Goal: Information Seeking & Learning: Find specific page/section

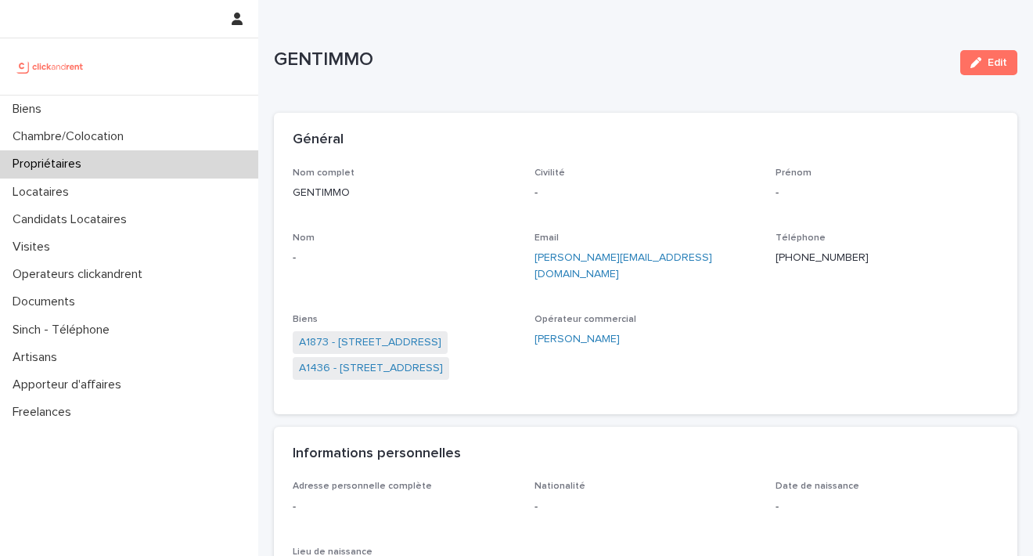
scroll to position [54, 0]
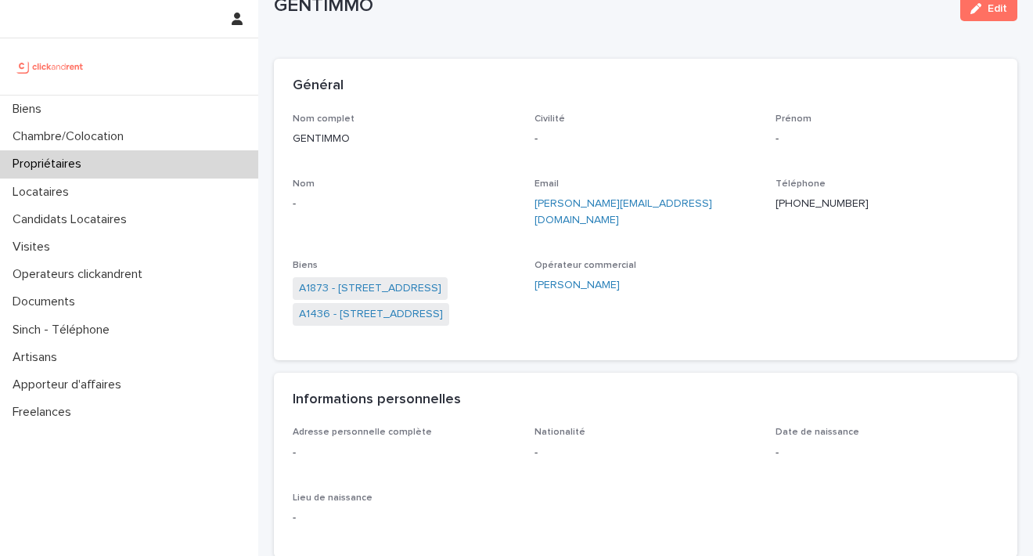
click at [88, 162] on p "Propriétaires" at bounding box center [50, 164] width 88 height 15
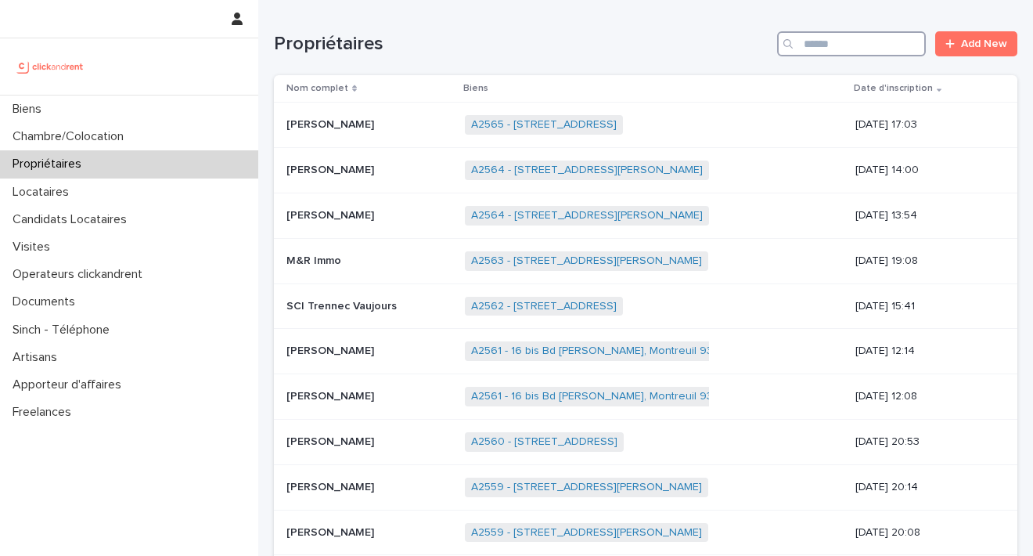
click at [814, 49] on input "Search" at bounding box center [851, 43] width 149 height 25
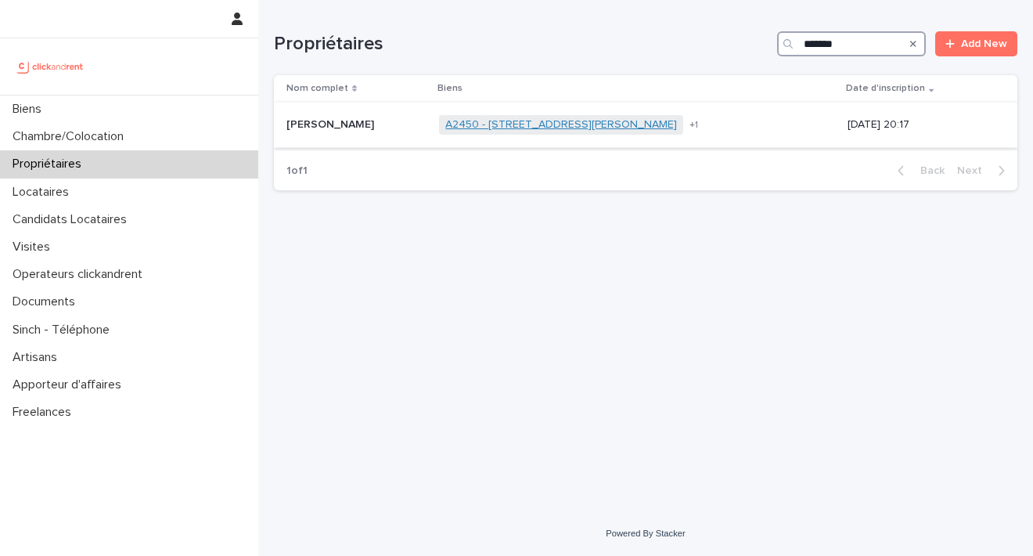
type input "*******"
click at [499, 125] on link "A2450 - 10-24 rue Jean-Louis Maubant, Villeurbanne 69100" at bounding box center [561, 124] width 232 height 13
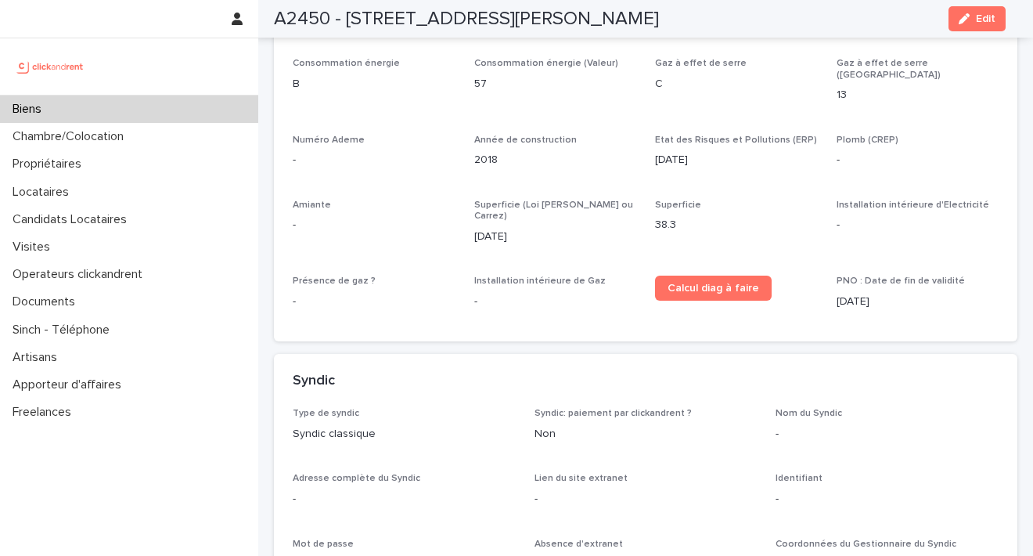
scroll to position [3971, 0]
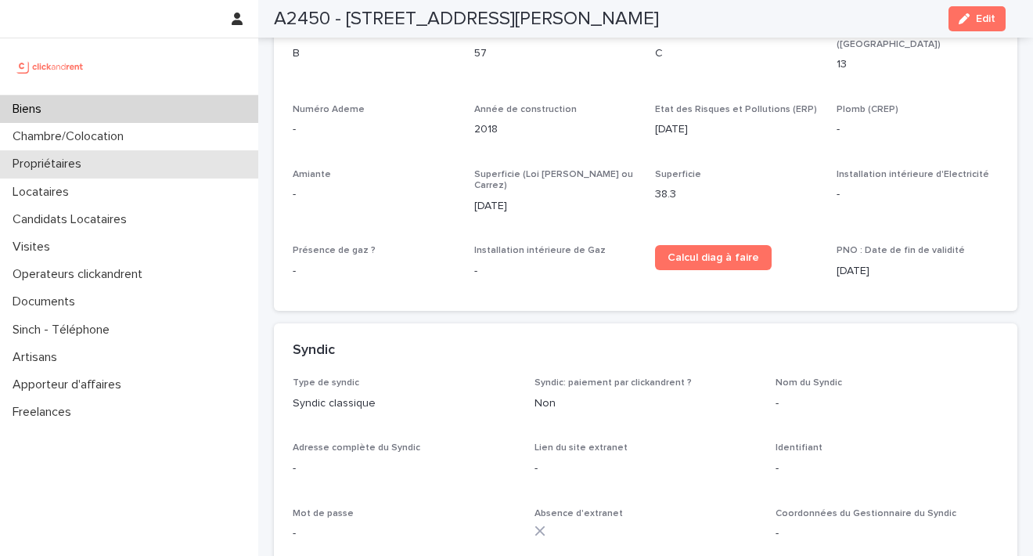
click at [56, 169] on p "Propriétaires" at bounding box center [50, 164] width 88 height 15
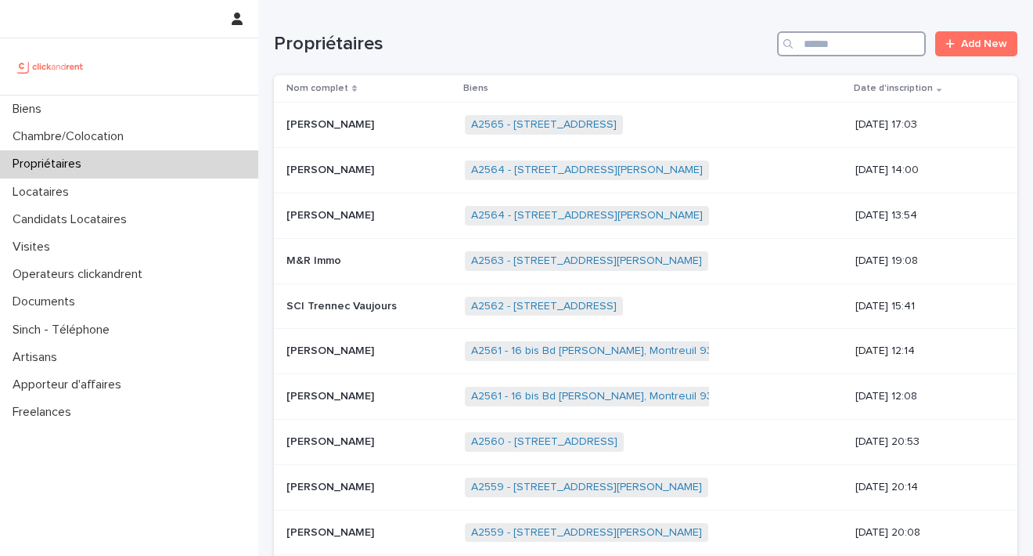
click at [862, 42] on input "Search" at bounding box center [851, 43] width 149 height 25
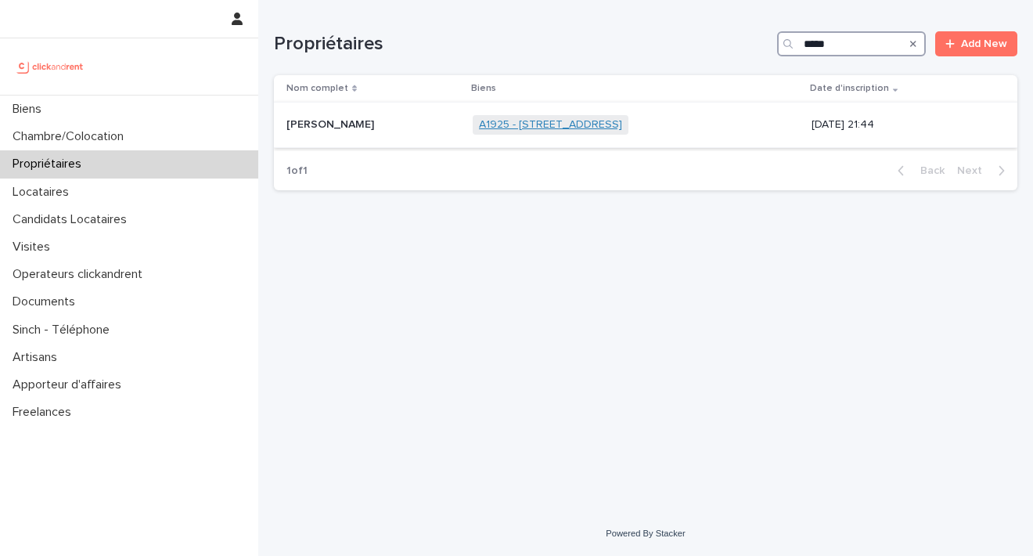
type input "*****"
click at [498, 127] on link "A1925 - 12 rue des Pavillons, Puteaux 92800" at bounding box center [550, 124] width 143 height 13
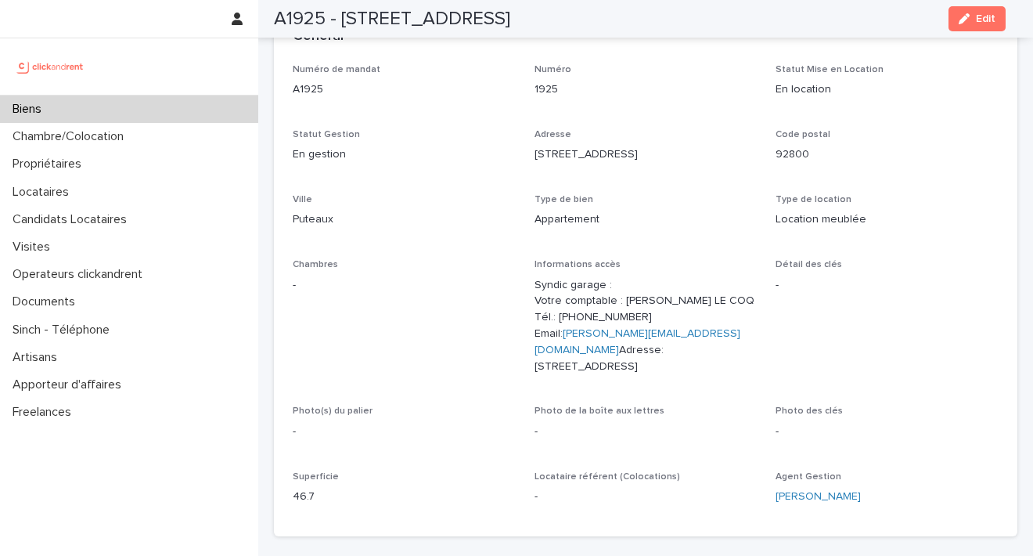
scroll to position [88, 0]
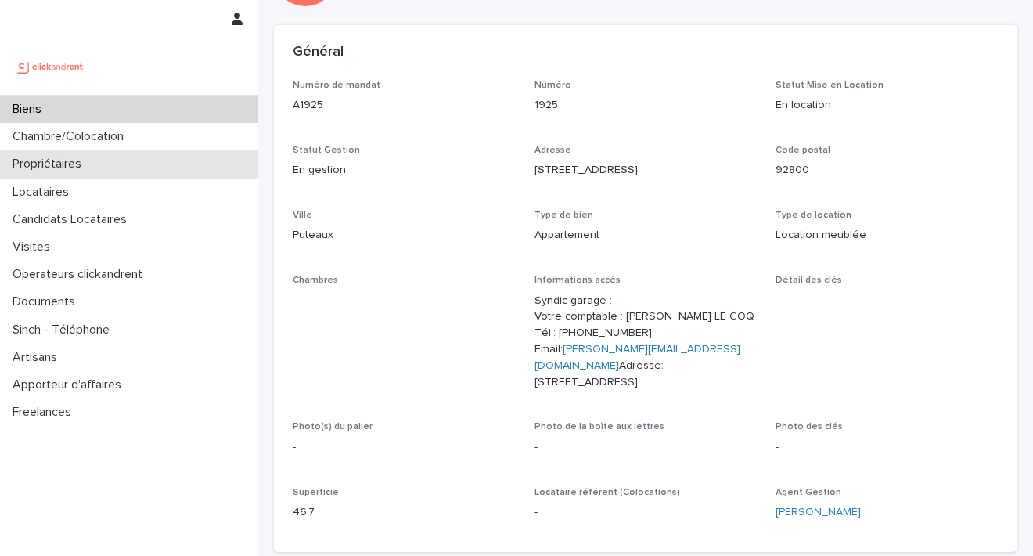
click at [102, 163] on div "Propriétaires" at bounding box center [129, 163] width 258 height 27
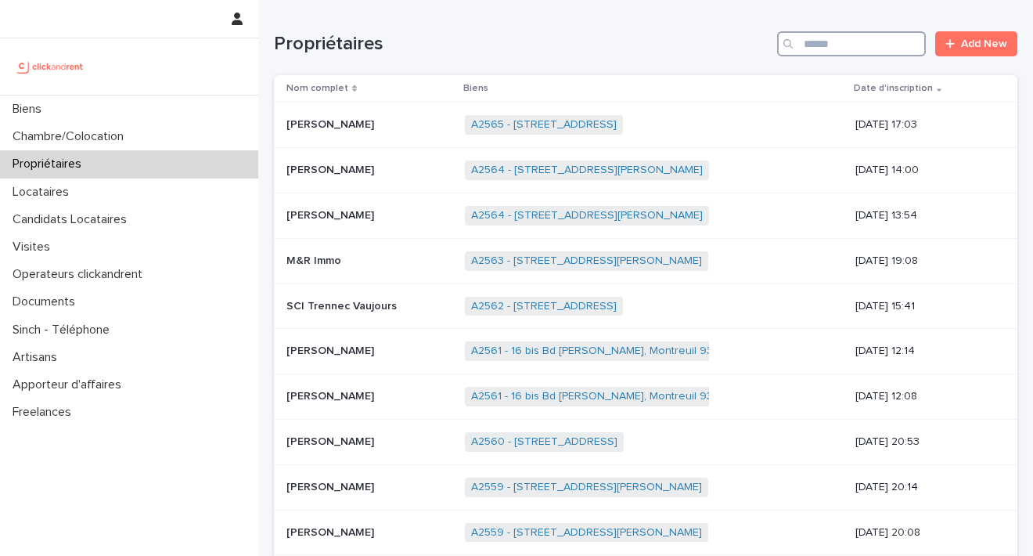
click at [827, 47] on input "Search" at bounding box center [851, 43] width 149 height 25
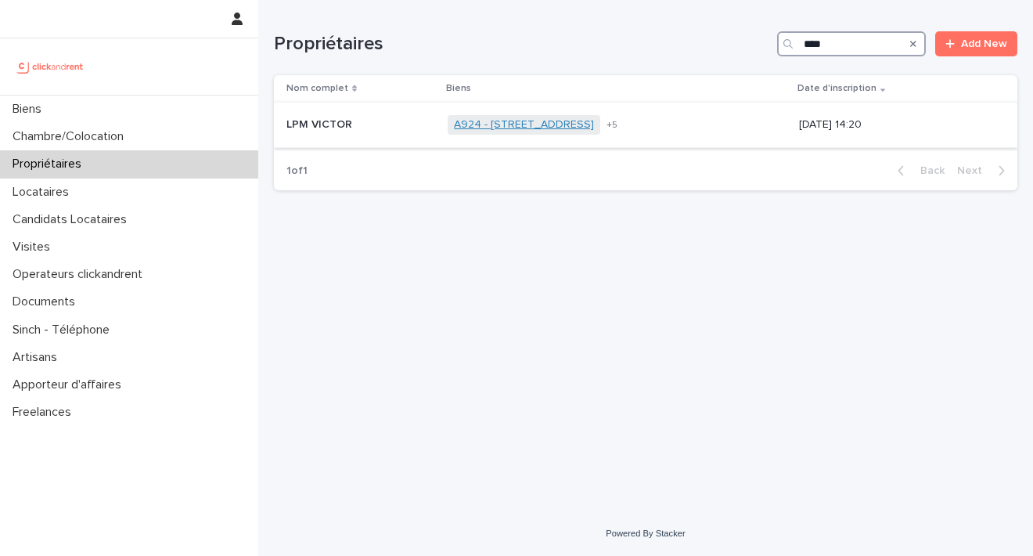
type input "***"
click at [524, 128] on link "A924 - 8-10 Place du Petit Martroy, Pontoise 95300" at bounding box center [524, 124] width 140 height 13
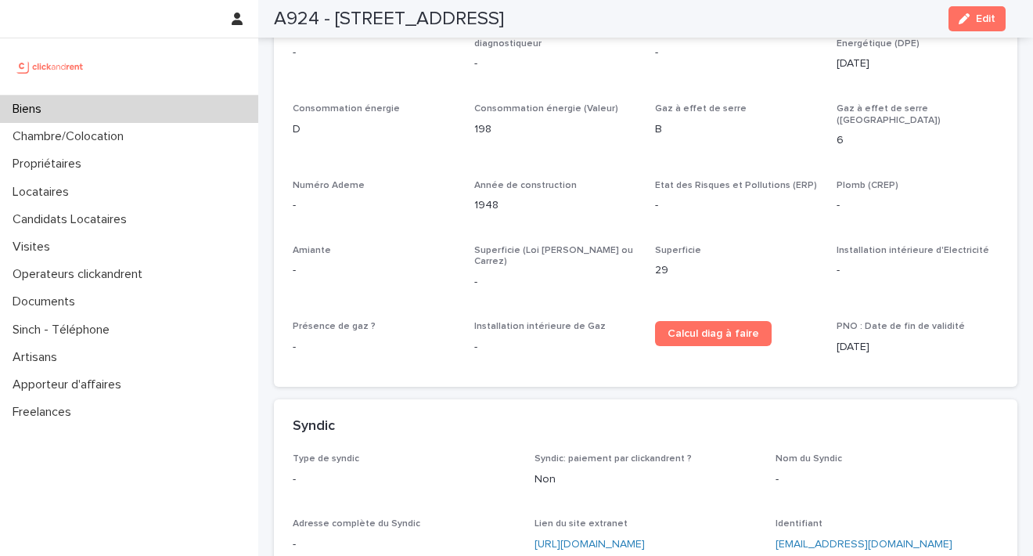
scroll to position [5242, 0]
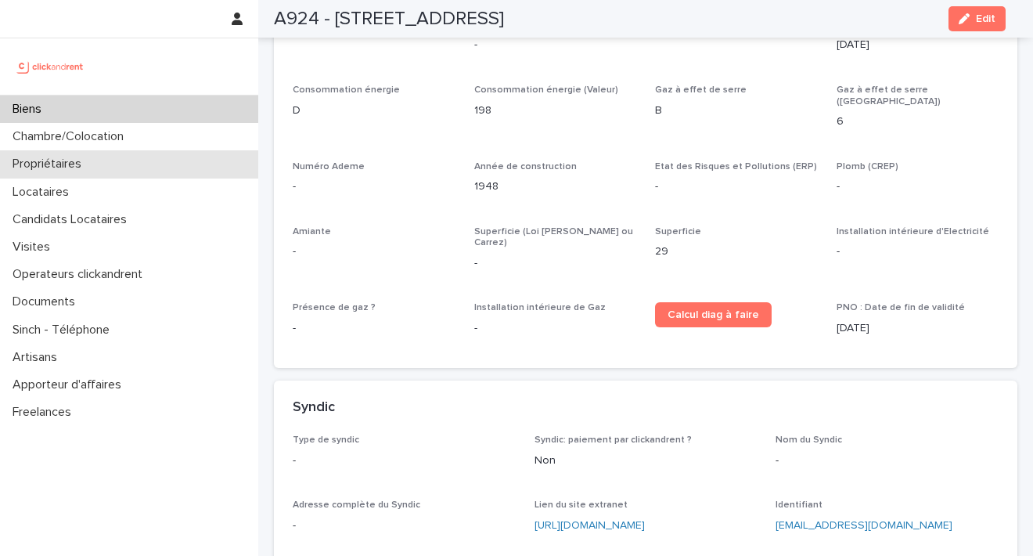
click at [59, 167] on p "Propriétaires" at bounding box center [50, 164] width 88 height 15
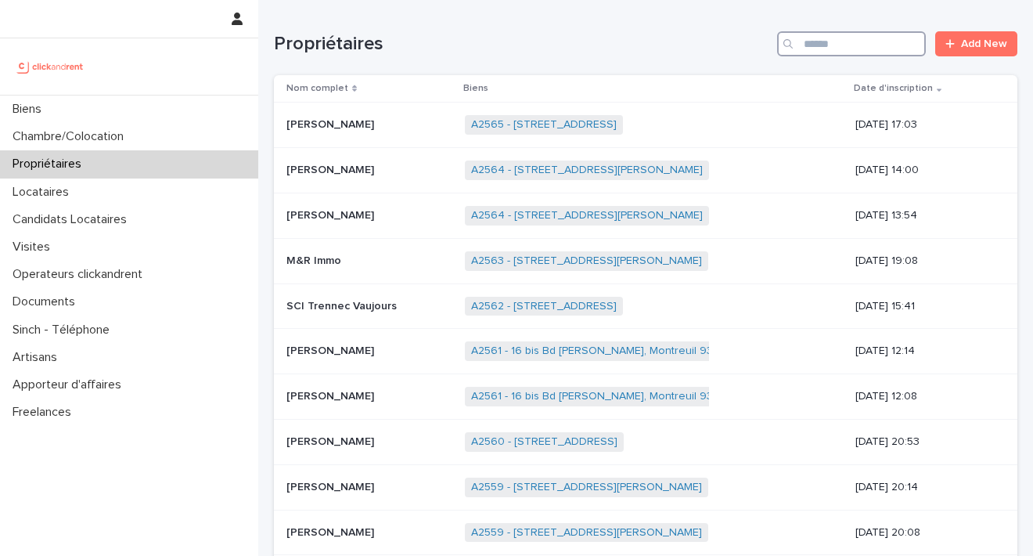
click at [819, 37] on input "Search" at bounding box center [851, 43] width 149 height 25
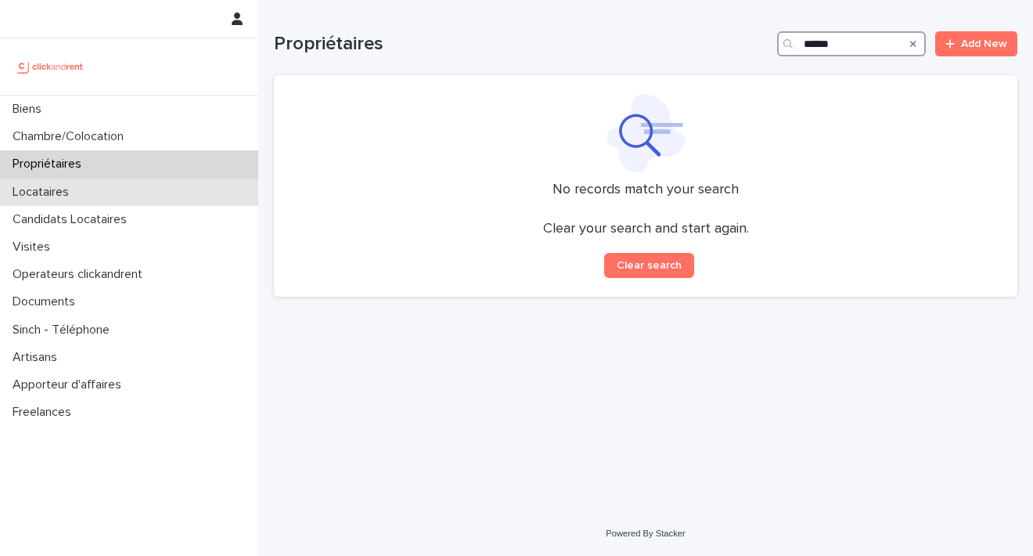
type input "******"
click at [119, 195] on div "Locataires" at bounding box center [129, 191] width 258 height 27
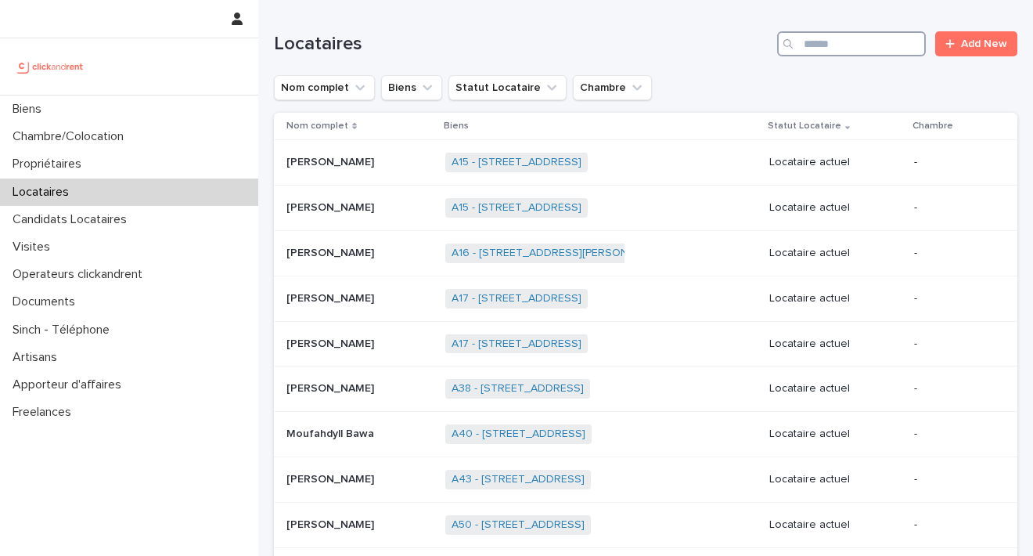
click at [806, 46] on input "Search" at bounding box center [851, 43] width 149 height 25
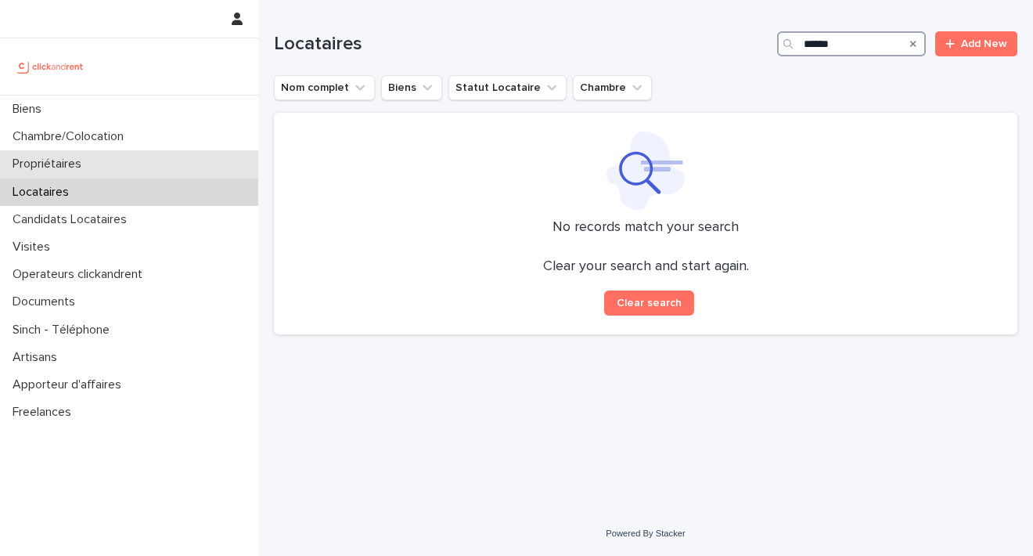
type input "******"
click at [88, 167] on p "Propriétaires" at bounding box center [50, 164] width 88 height 15
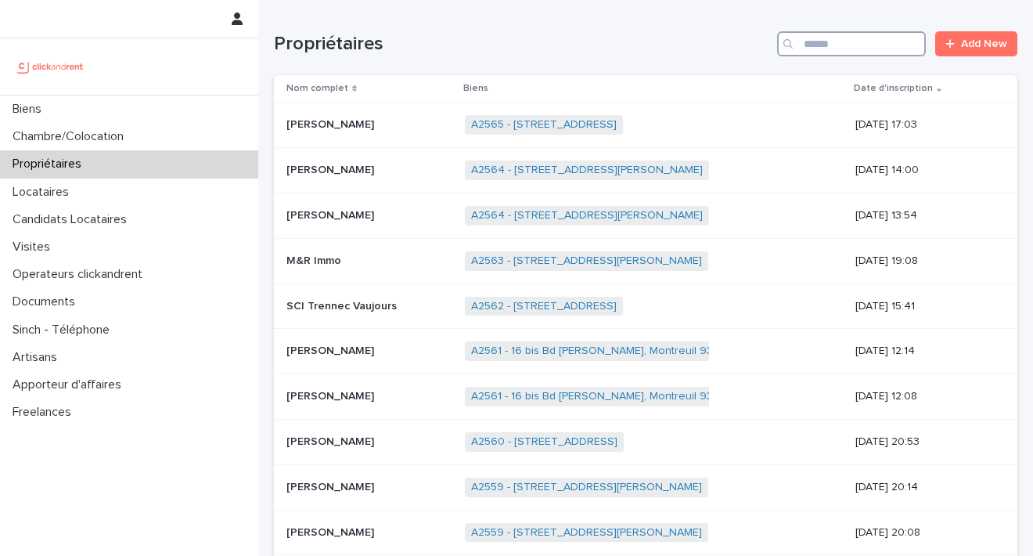
click at [837, 47] on input "Search" at bounding box center [851, 43] width 149 height 25
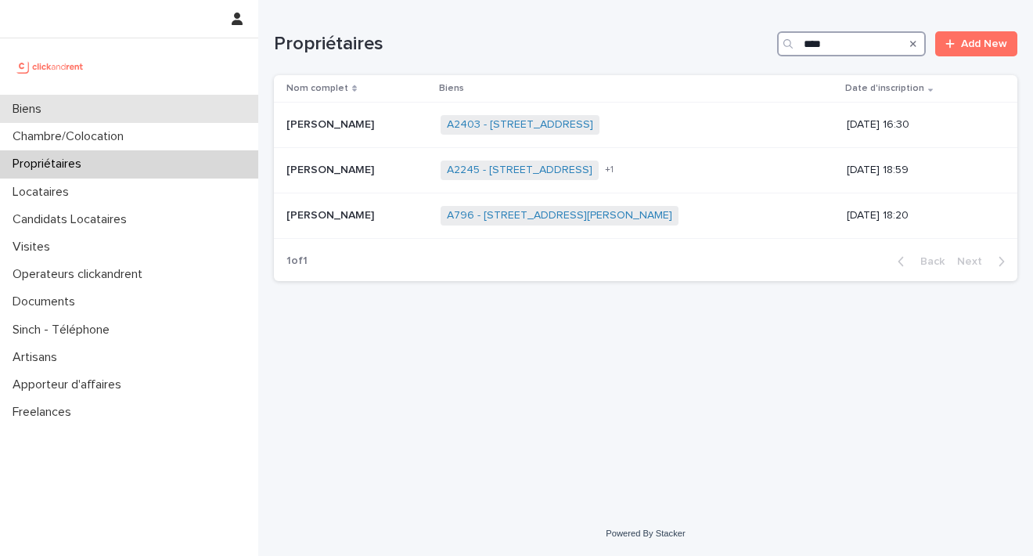
type input "****"
click at [63, 120] on div "Biens" at bounding box center [129, 108] width 258 height 27
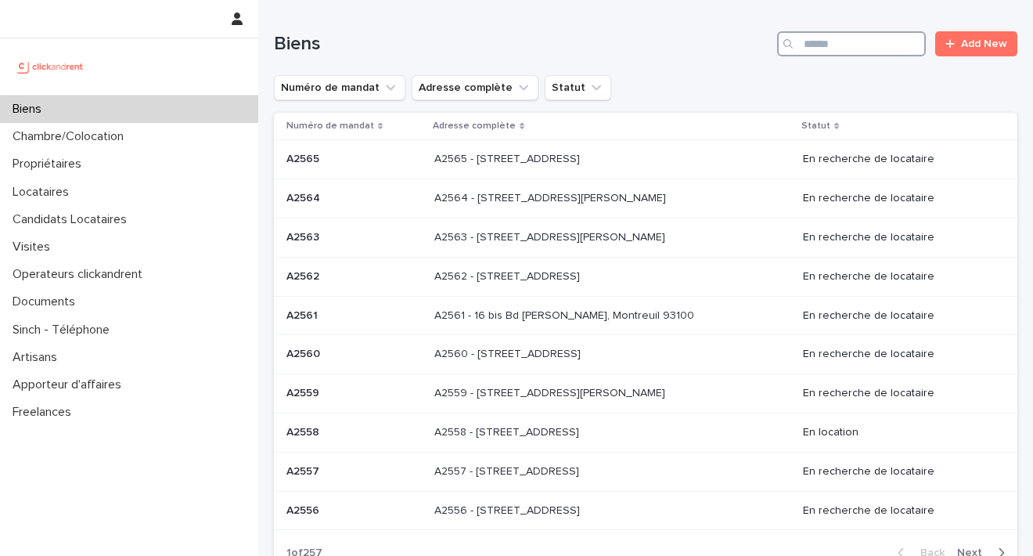
click at [825, 49] on input "Search" at bounding box center [851, 43] width 149 height 25
click at [516, 92] on icon "Adresse complète" at bounding box center [524, 88] width 16 height 16
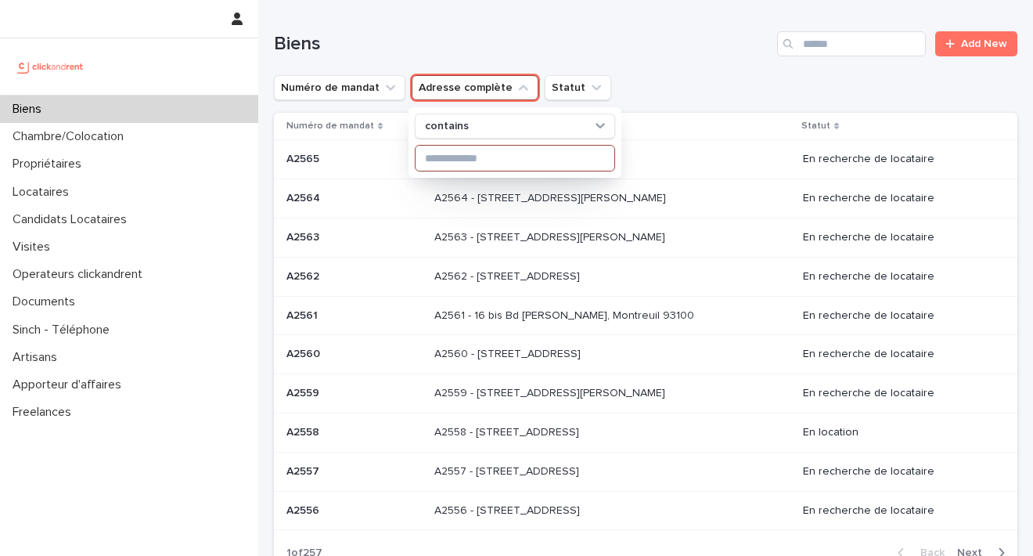
click at [519, 159] on input at bounding box center [515, 158] width 199 height 25
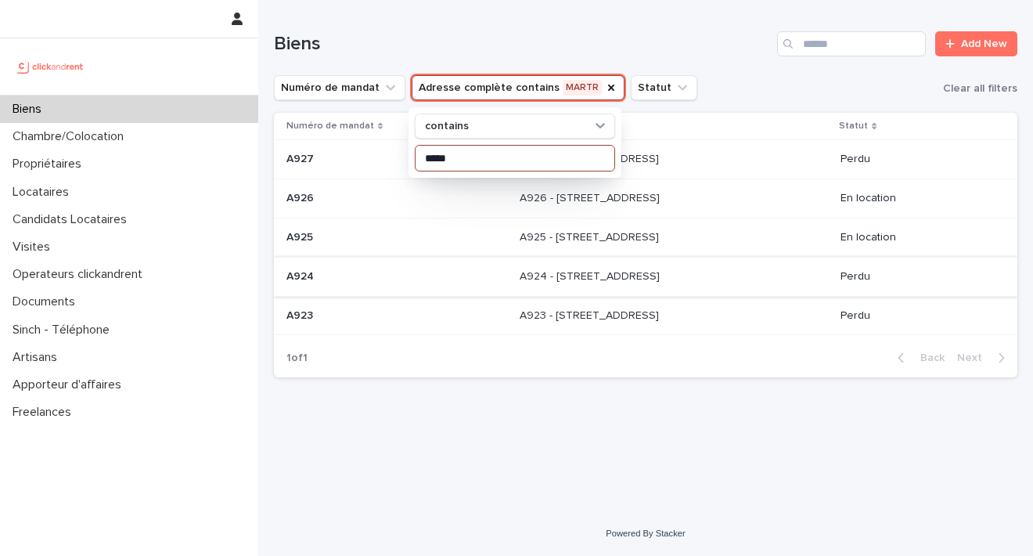
type input "*****"
click at [734, 286] on div "A924 - 8-10 Place du Petit Martroy, Pontoise 95300 A924 - 8-10 Place du Petit M…" at bounding box center [674, 277] width 309 height 26
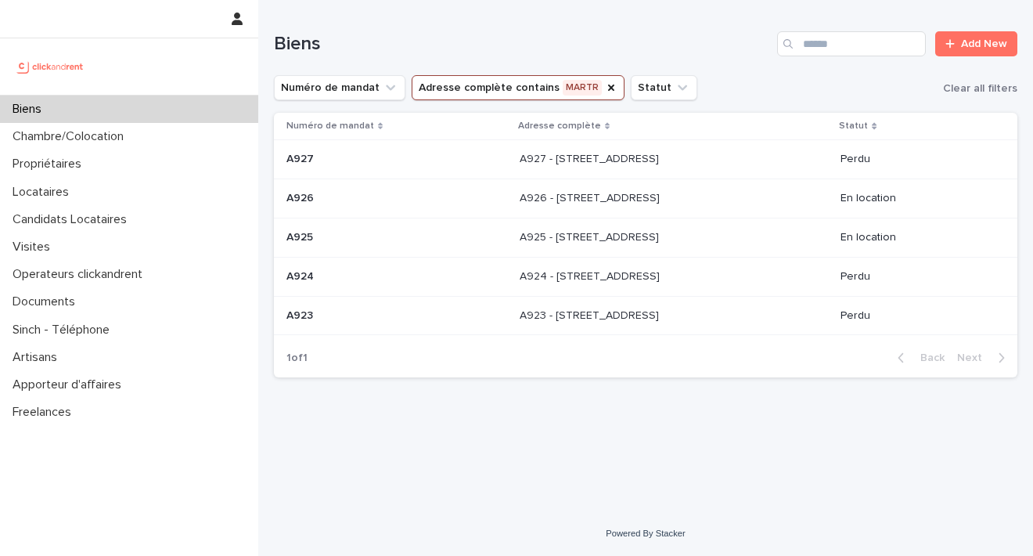
click at [520, 236] on p "A925 - 8-10 Place du Petit Martroy, Pontoise 95300" at bounding box center [591, 236] width 142 height 16
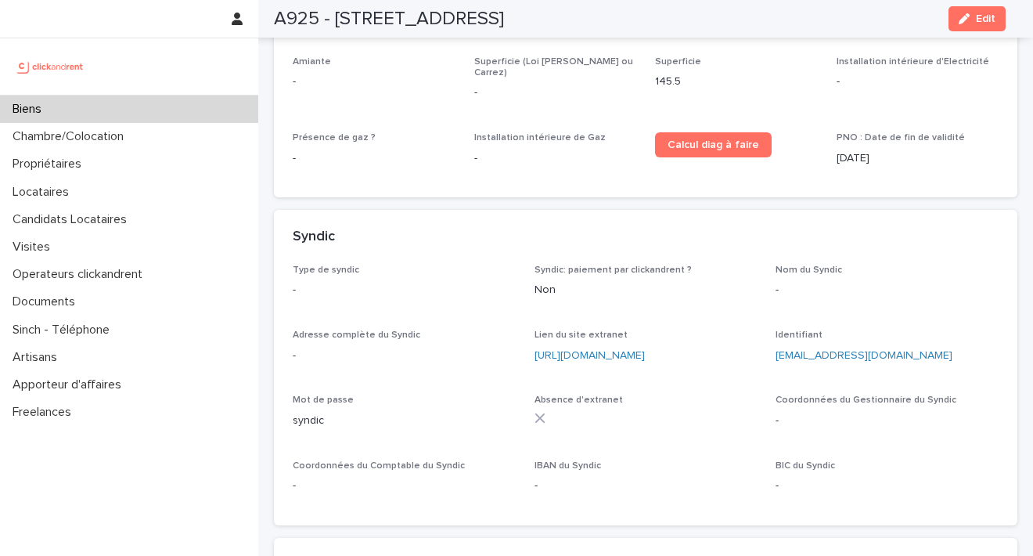
scroll to position [4061, 0]
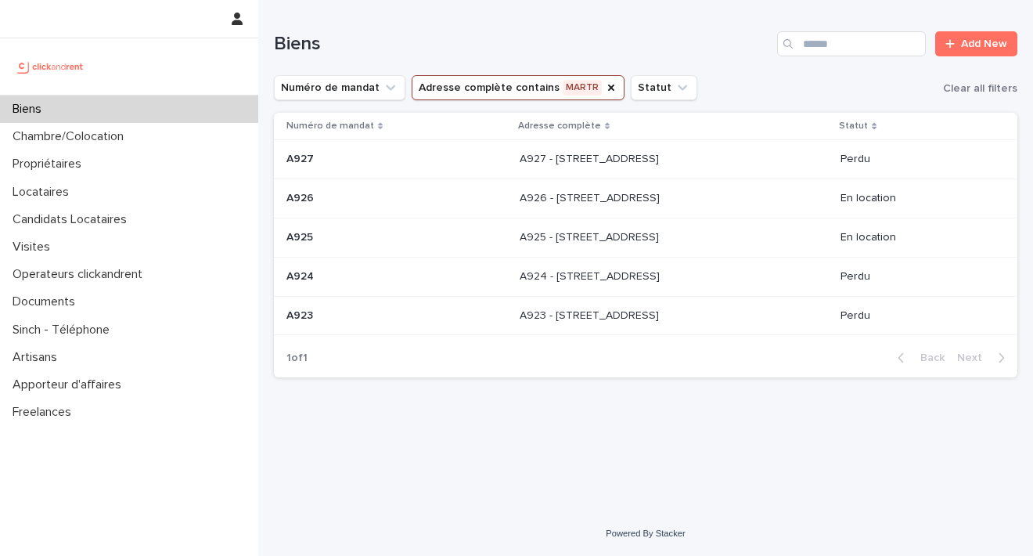
click at [610, 198] on p "A926 - 8-10 Place du Petit Martroy, Pontoise 95300" at bounding box center [591, 197] width 143 height 16
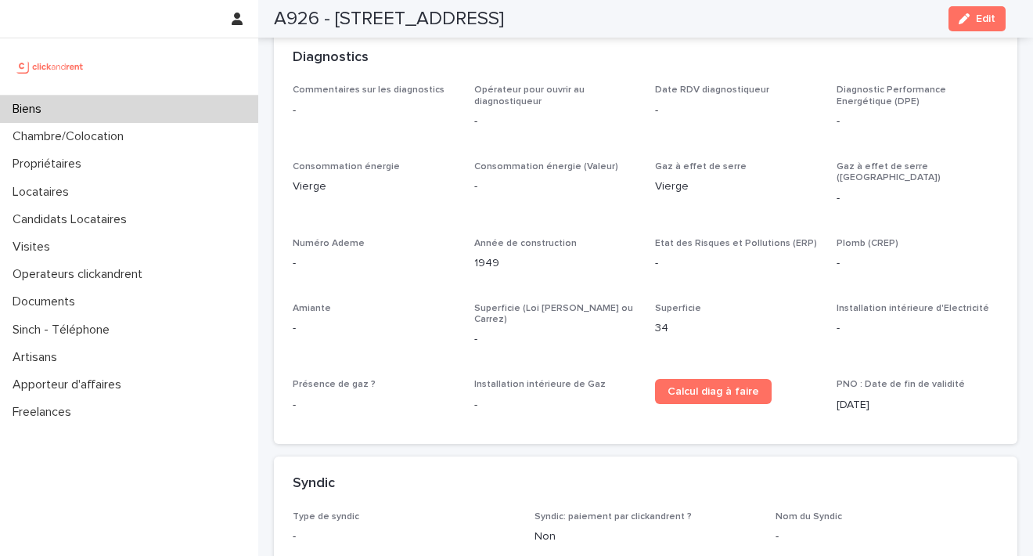
scroll to position [3877, 0]
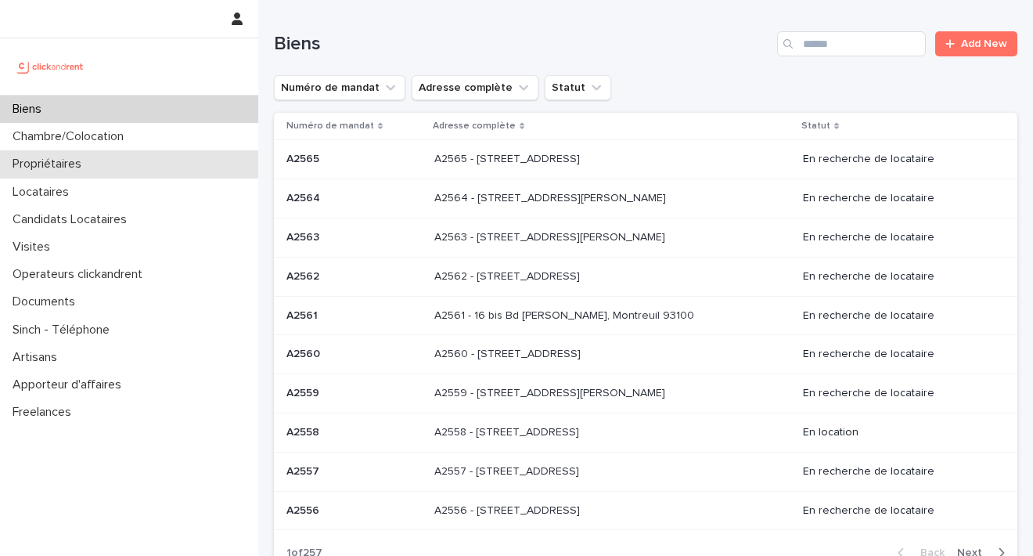
click at [48, 156] on div "Propriétaires" at bounding box center [129, 163] width 258 height 27
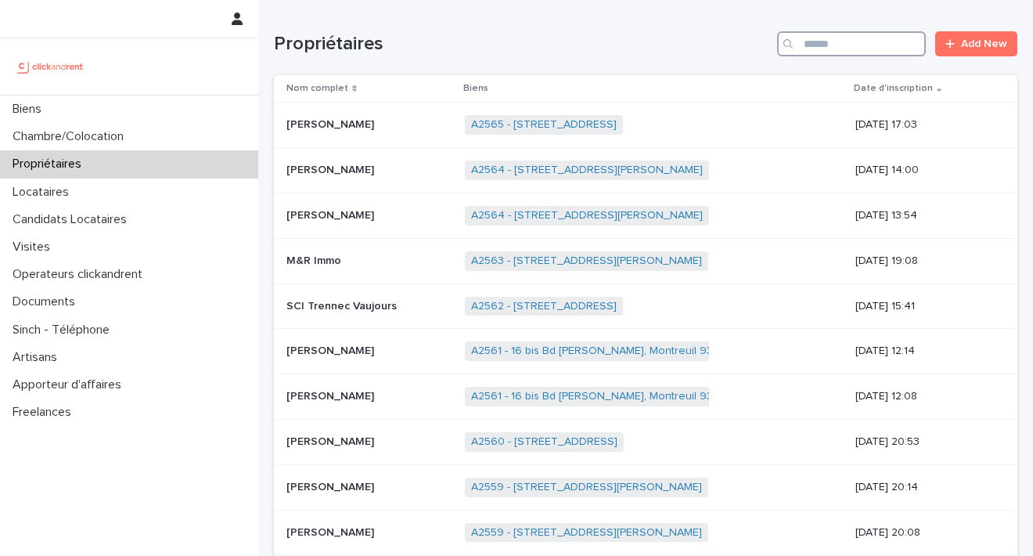
click at [803, 47] on input "Search" at bounding box center [851, 43] width 149 height 25
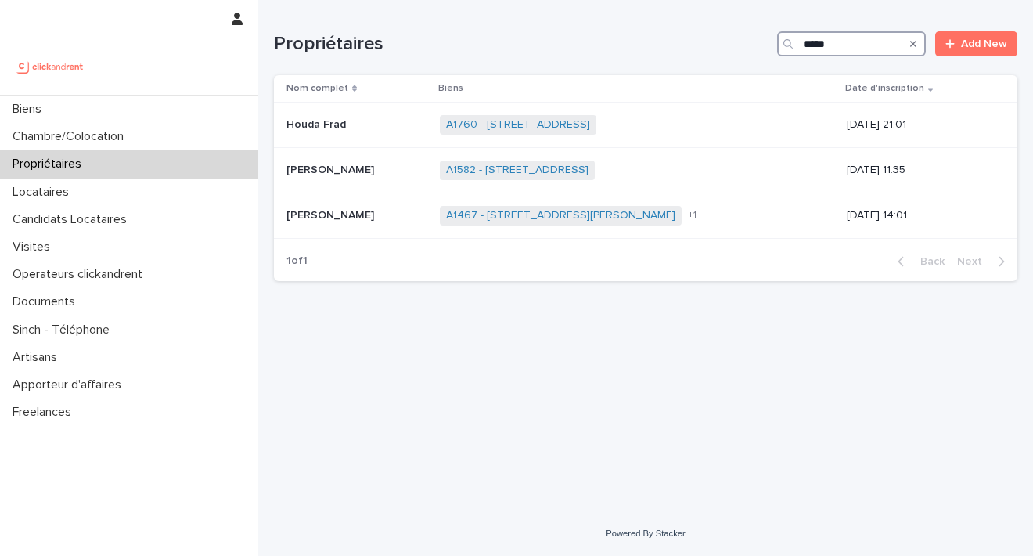
drag, startPoint x: 845, startPoint y: 46, endPoint x: 744, endPoint y: 45, distance: 101.0
click at [745, 46] on div "Propriétaires ***** Add New" at bounding box center [646, 43] width 744 height 25
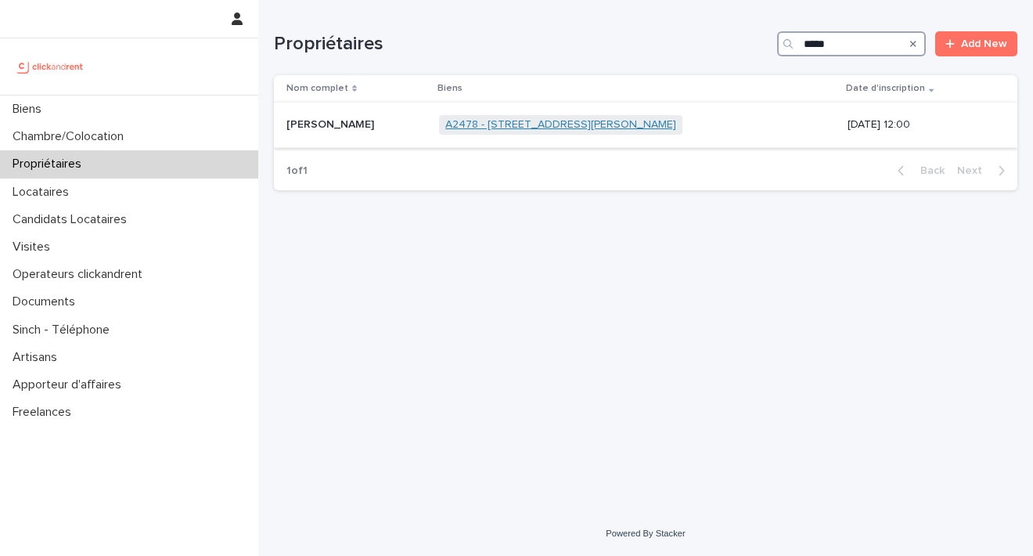
type input "*****"
click at [497, 125] on link "A2478 - [STREET_ADDRESS][PERSON_NAME]" at bounding box center [560, 124] width 231 height 13
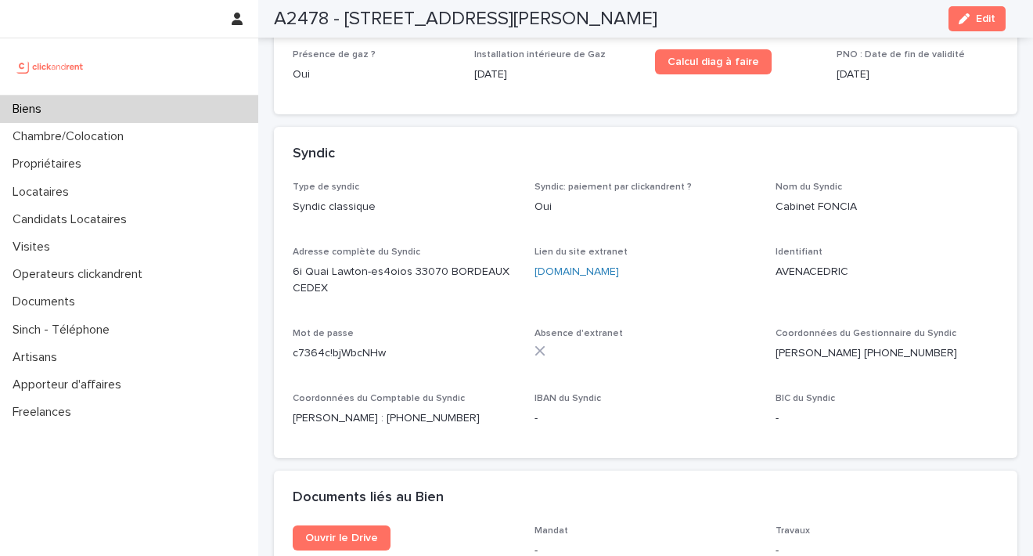
scroll to position [5356, 0]
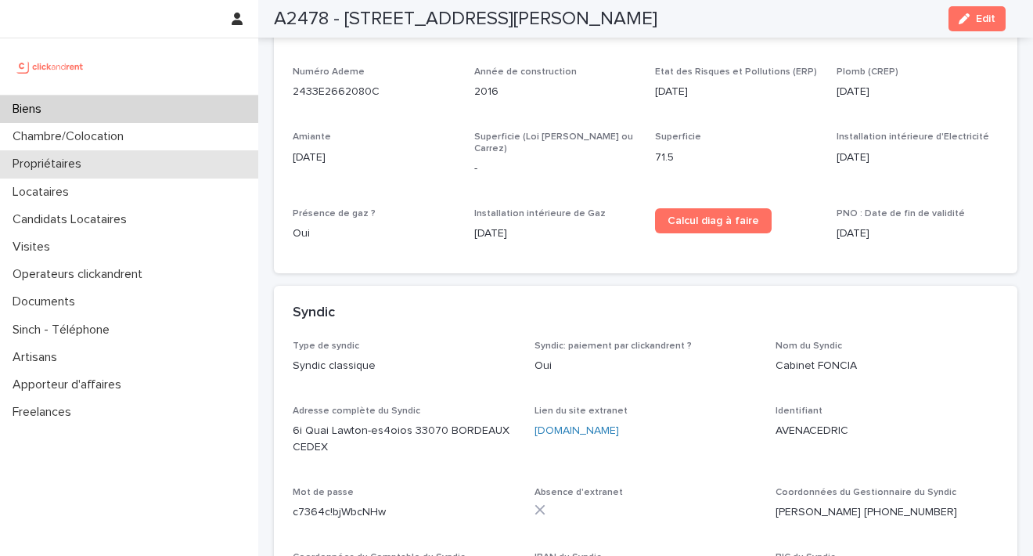
click at [79, 160] on p "Propriétaires" at bounding box center [50, 164] width 88 height 15
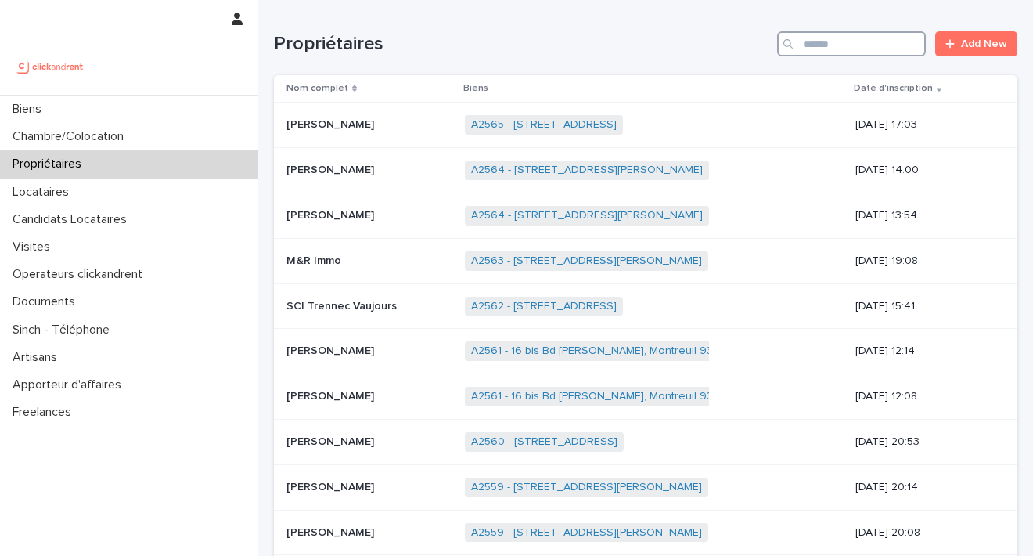
click at [811, 49] on input "Search" at bounding box center [851, 43] width 149 height 25
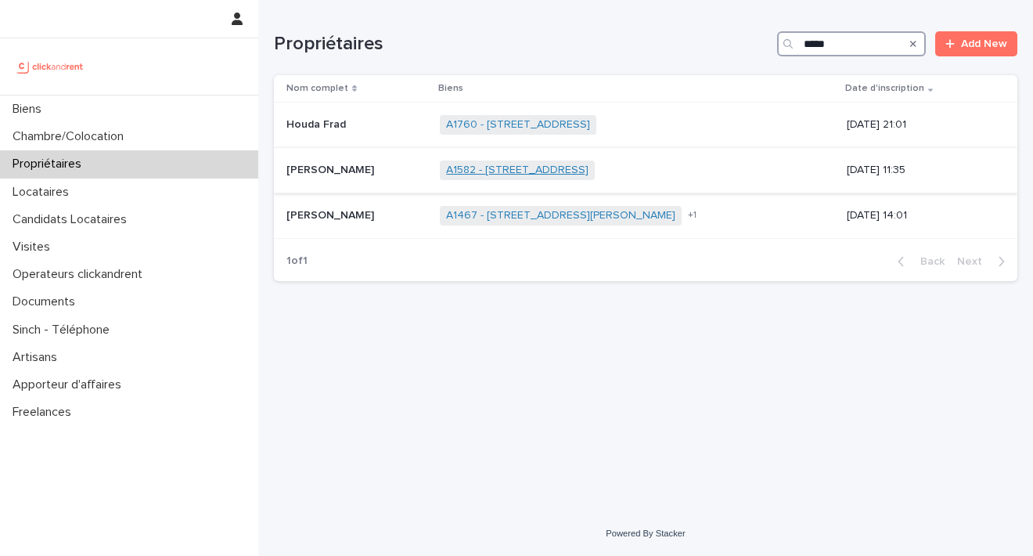
type input "*****"
click at [589, 168] on link "A1582 - [STREET_ADDRESS]" at bounding box center [517, 170] width 142 height 13
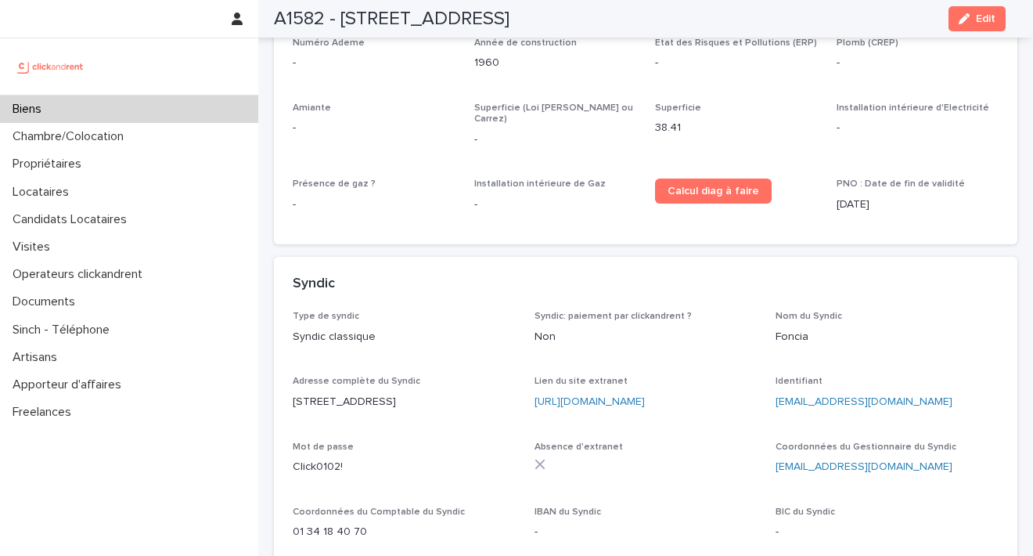
scroll to position [5337, 0]
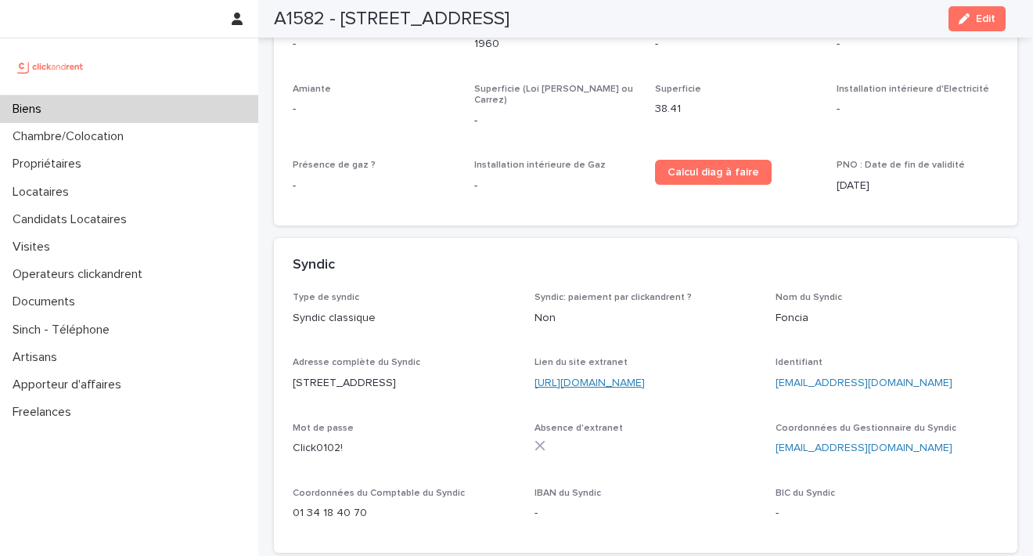
click at [591, 377] on link "[URL][DOMAIN_NAME]" at bounding box center [590, 382] width 110 height 11
drag, startPoint x: 841, startPoint y: 287, endPoint x: 766, endPoint y: 286, distance: 75.2
click at [764, 292] on div "Type de syndic Syndic classique Syndic: paiement par clickandrent ? Non Nom du …" at bounding box center [646, 413] width 706 height 242
copy link "[EMAIL_ADDRESS][DOMAIN_NAME]"
click at [523, 0] on div "A1582 - [STREET_ADDRESS] Edit" at bounding box center [640, 19] width 732 height 38
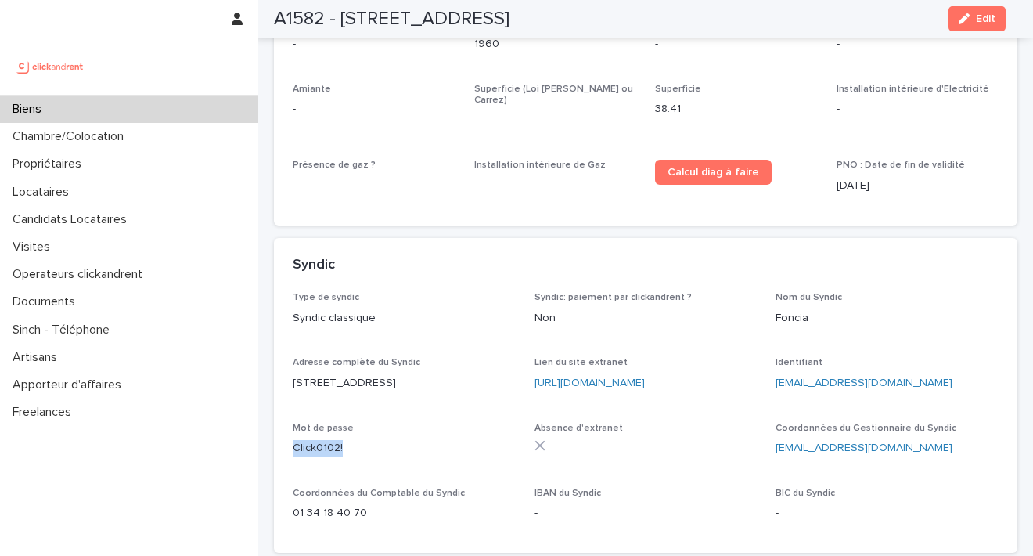
drag, startPoint x: 357, startPoint y: 348, endPoint x: 294, endPoint y: 351, distance: 63.5
click at [294, 440] on p "Click0102!" at bounding box center [404, 448] width 223 height 16
copy p "Click0102!"
click at [541, 2] on div "A1582 - [STREET_ADDRESS] Edit" at bounding box center [640, 19] width 732 height 38
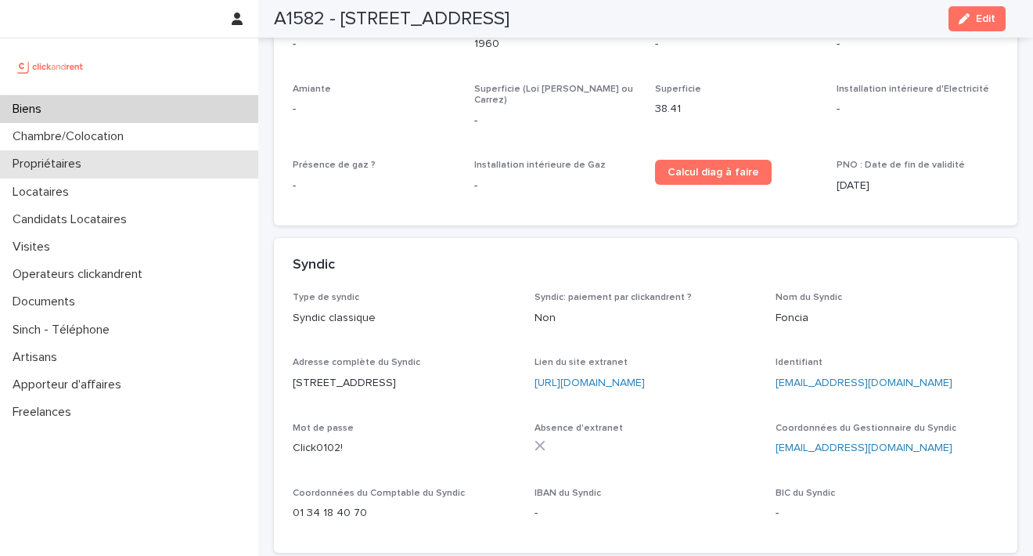
click at [56, 162] on p "Propriétaires" at bounding box center [50, 164] width 88 height 15
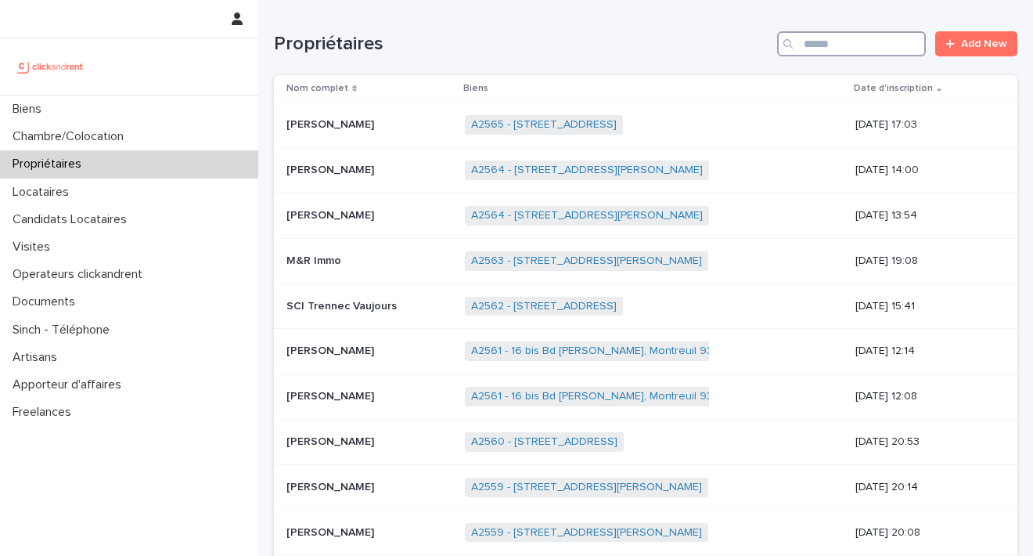
click at [809, 46] on input "Search" at bounding box center [851, 43] width 149 height 25
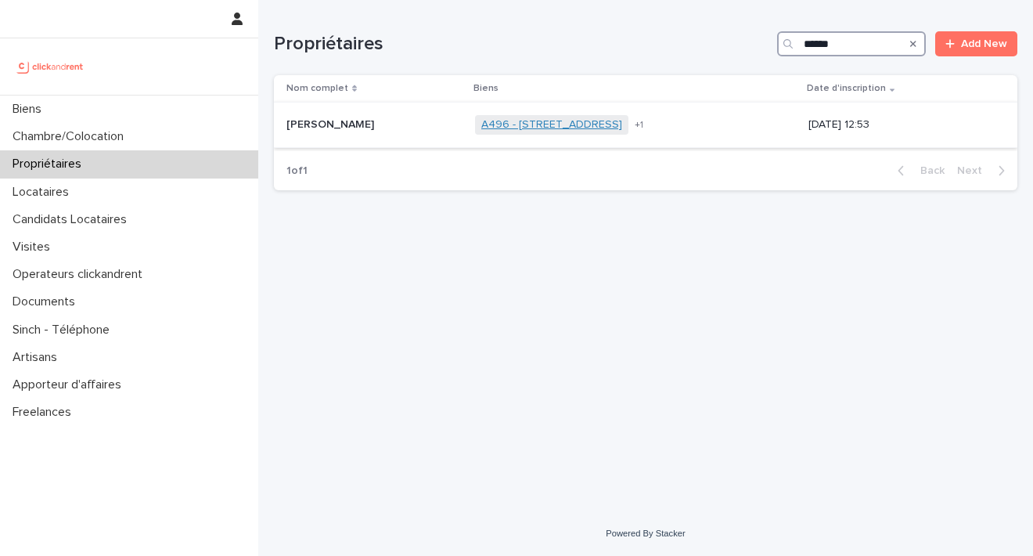
type input "******"
click at [578, 127] on link "A496 - [STREET_ADDRESS]" at bounding box center [551, 124] width 141 height 13
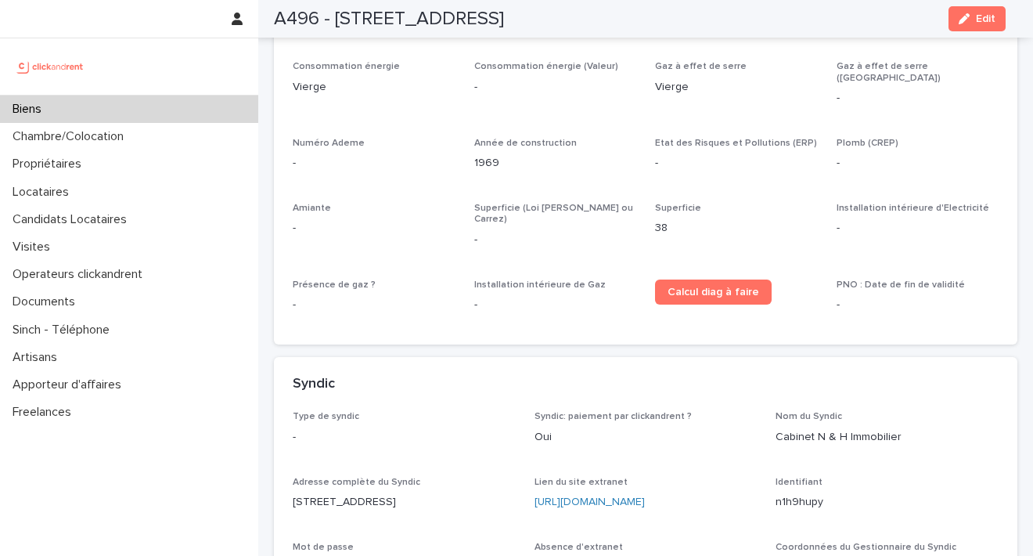
scroll to position [4640, 0]
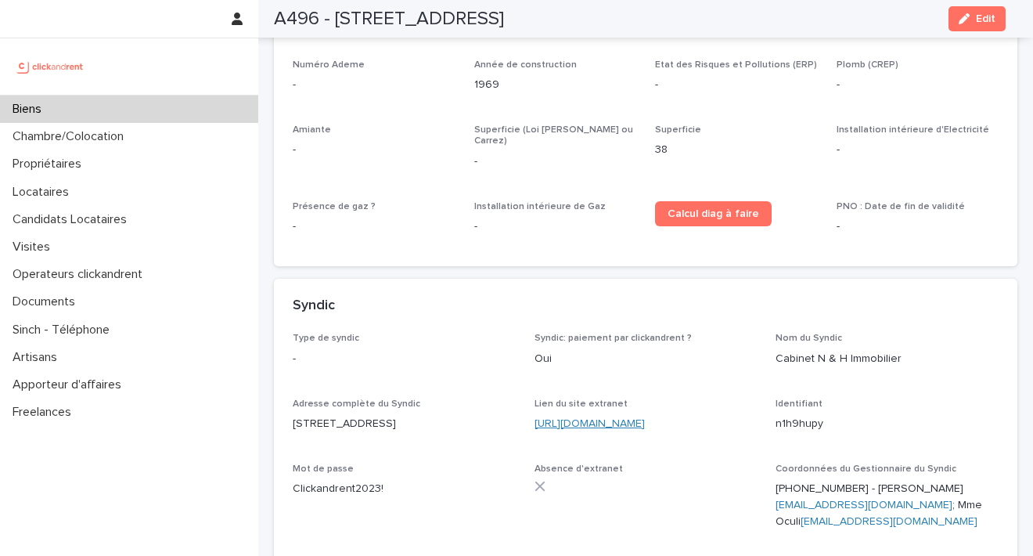
click at [644, 418] on link "[URL][DOMAIN_NAME]" at bounding box center [590, 423] width 110 height 11
drag, startPoint x: 815, startPoint y: 343, endPoint x: 771, endPoint y: 344, distance: 43.9
click at [765, 345] on div "Type de syndic - Syndic: paiement par clickandrent ? Oui Nom du Syndic Cabinet …" at bounding box center [646, 470] width 706 height 274
copy p "n1h9hupy"
drag, startPoint x: 391, startPoint y: 406, endPoint x: 293, endPoint y: 404, distance: 98.6
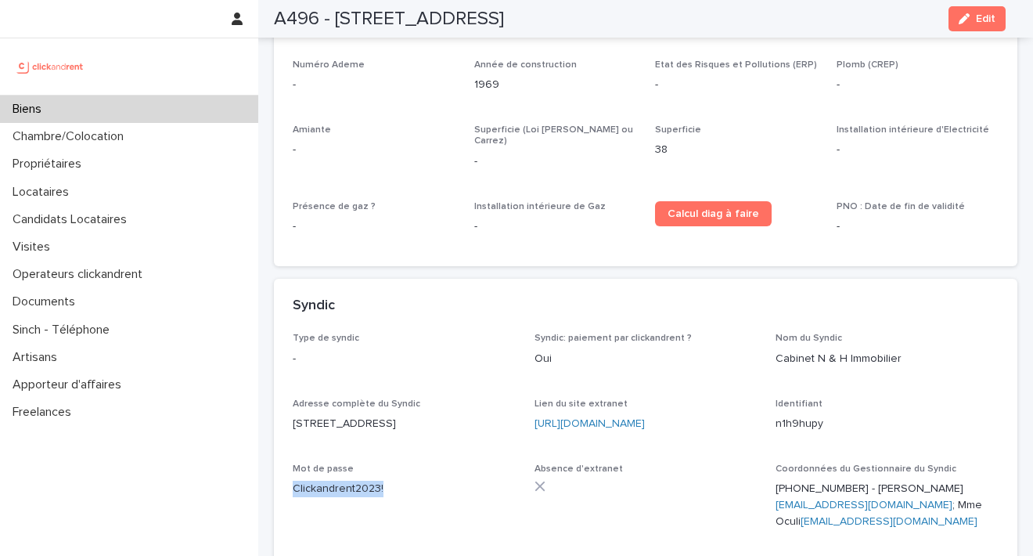
click at [293, 481] on p "Clickandrent2023!" at bounding box center [404, 489] width 223 height 16
copy p "Clickandrent2023!"
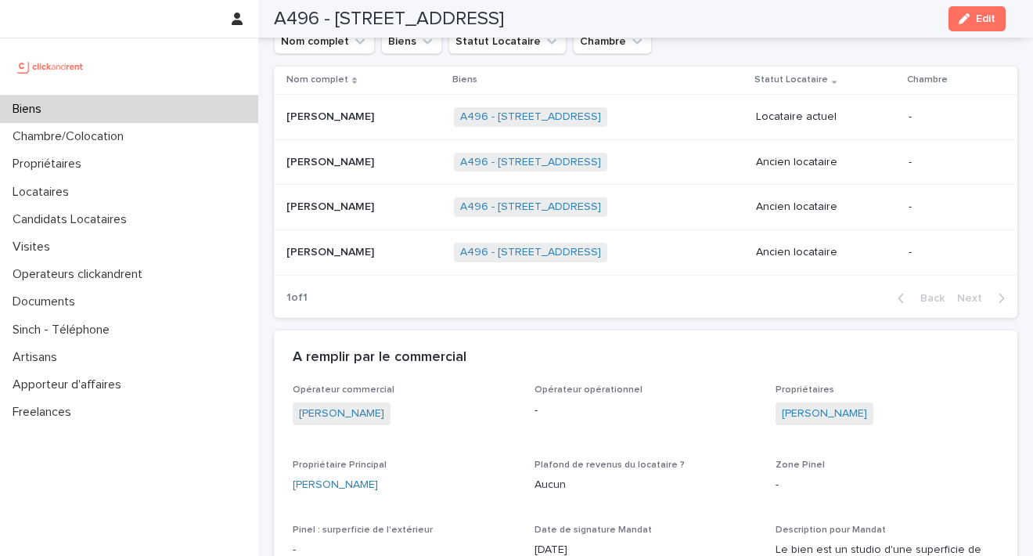
scroll to position [667, 0]
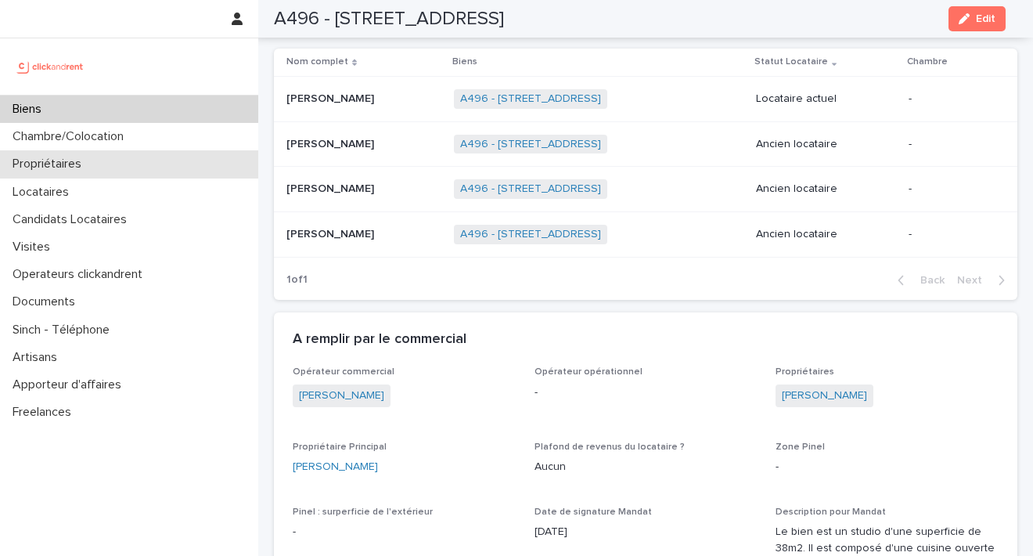
click at [82, 163] on p "Propriétaires" at bounding box center [50, 164] width 88 height 15
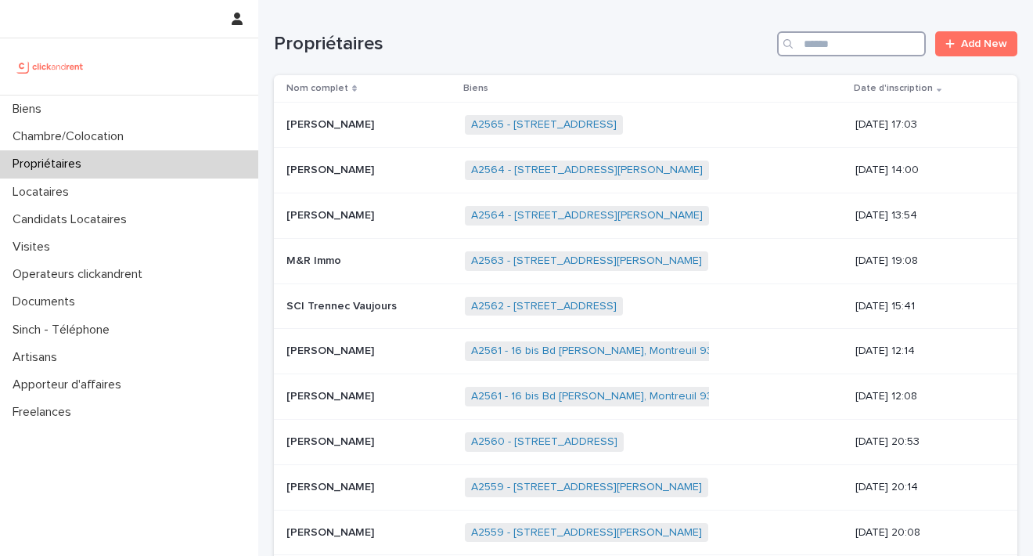
click at [830, 49] on input "Search" at bounding box center [851, 43] width 149 height 25
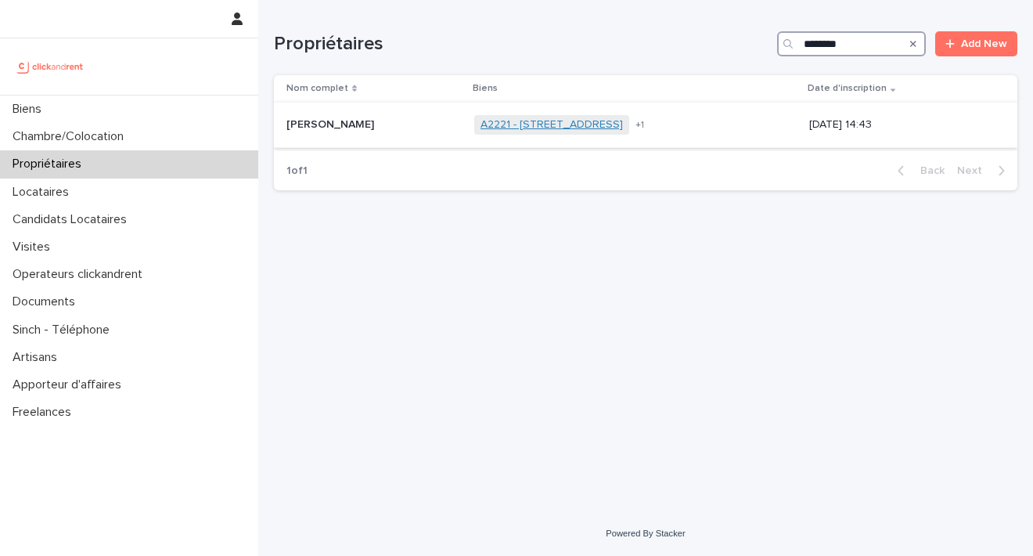
type input "********"
click at [577, 124] on link "A2221 - [STREET_ADDRESS]" at bounding box center [552, 124] width 142 height 13
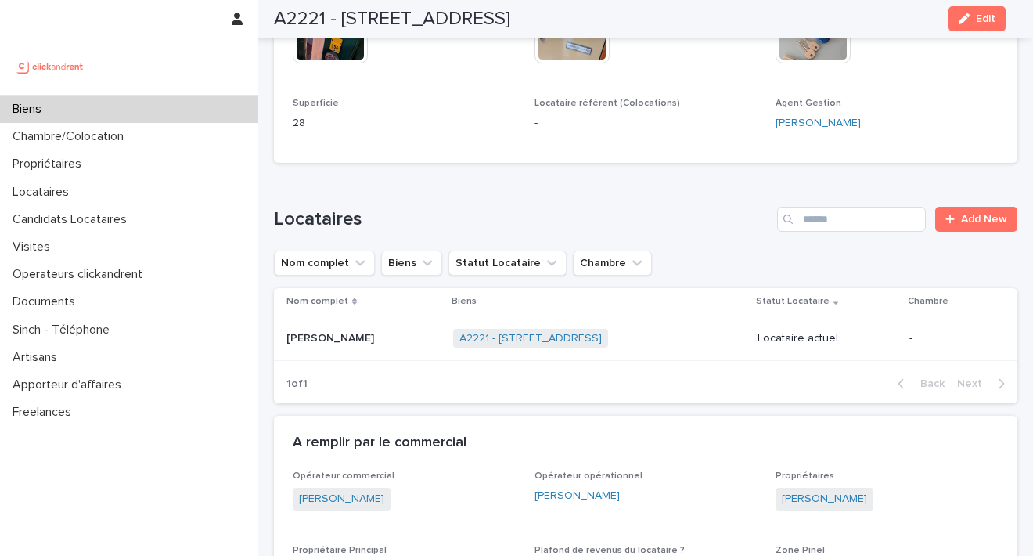
scroll to position [674, 0]
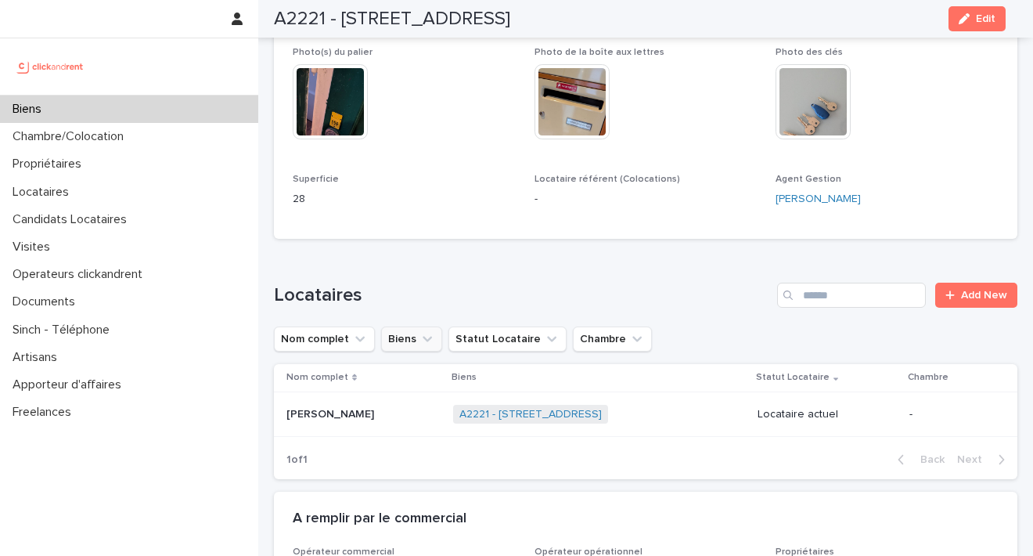
click at [427, 331] on icon "Biens" at bounding box center [428, 339] width 16 height 16
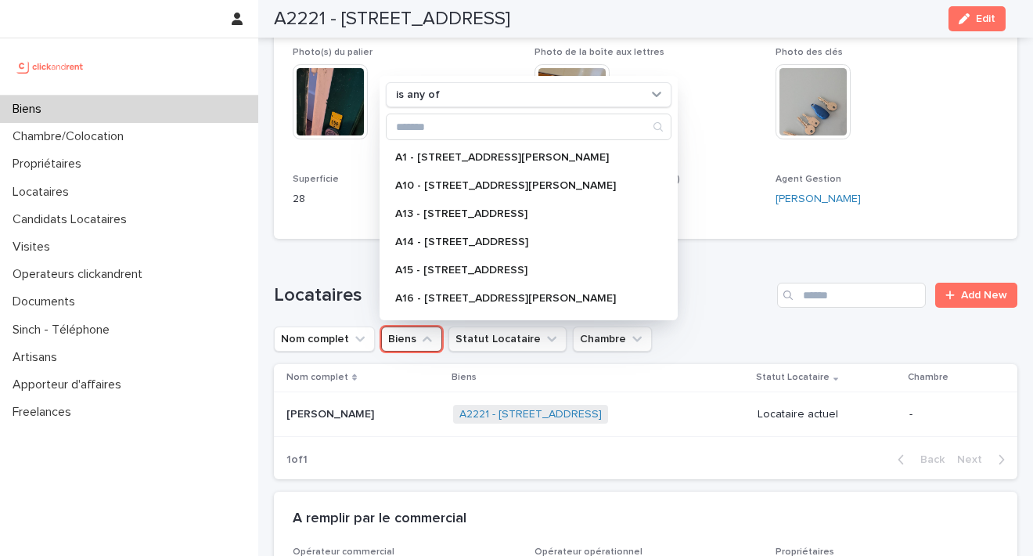
click at [642, 369] on div "Biens" at bounding box center [599, 377] width 295 height 17
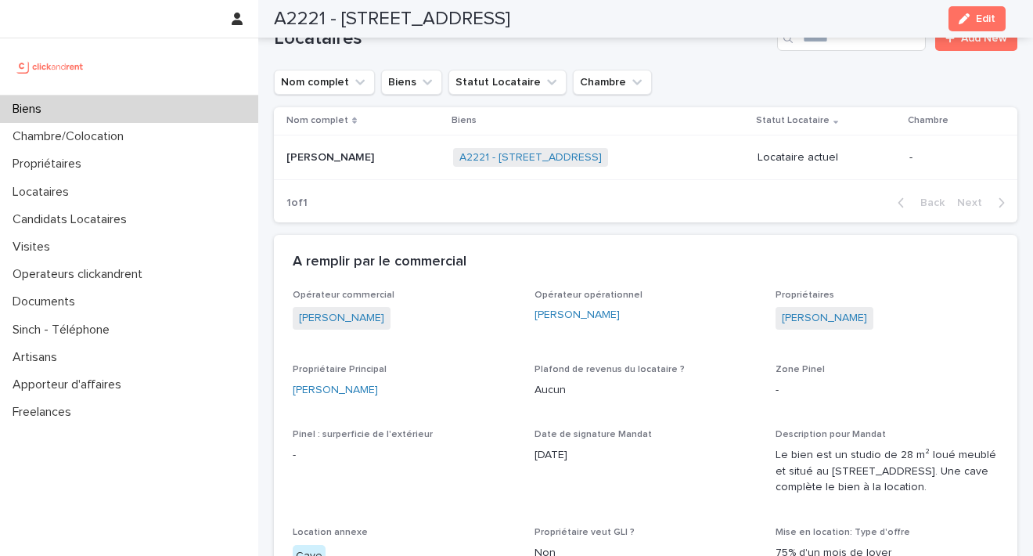
scroll to position [940, 0]
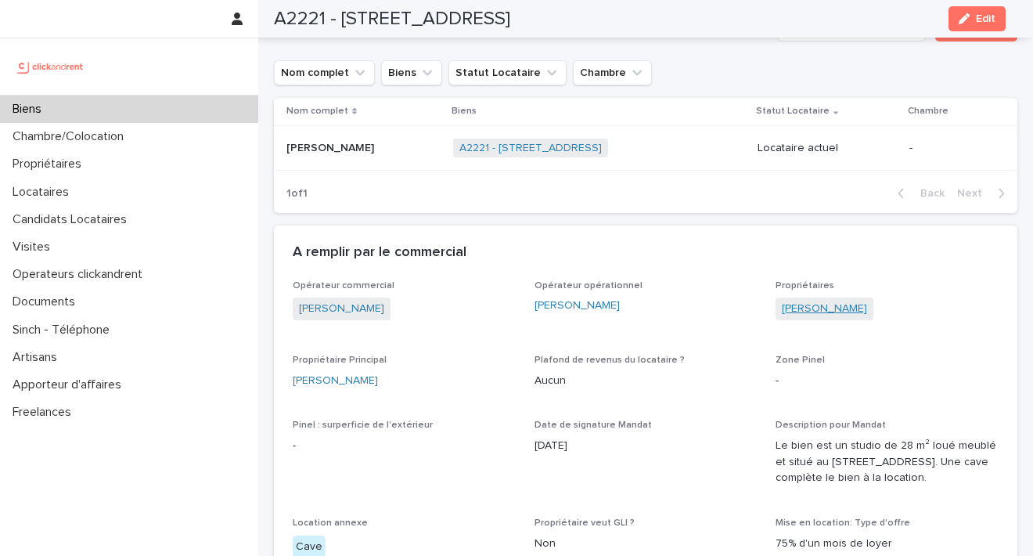
click at [831, 301] on link "[PERSON_NAME]" at bounding box center [824, 309] width 85 height 16
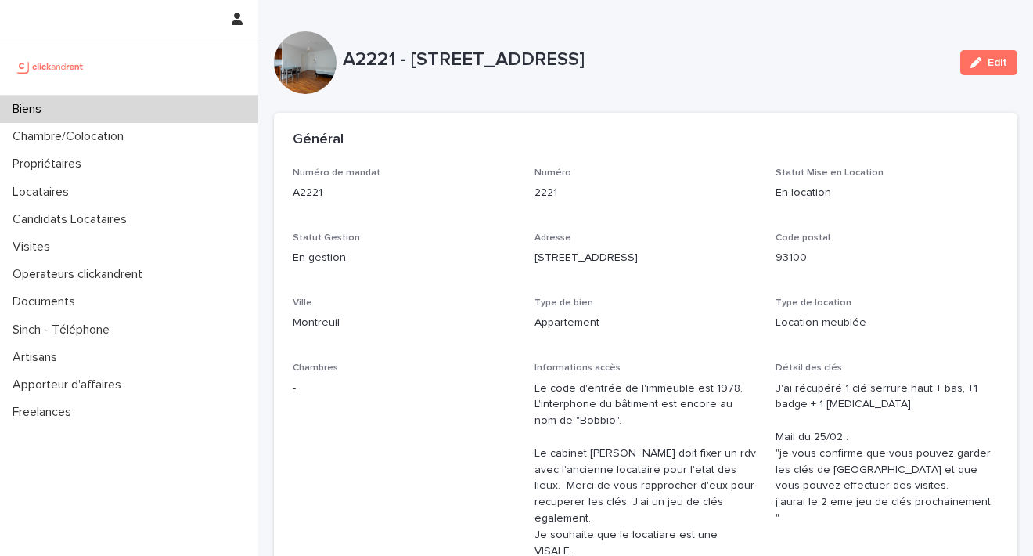
click at [60, 113] on div "Biens" at bounding box center [129, 108] width 258 height 27
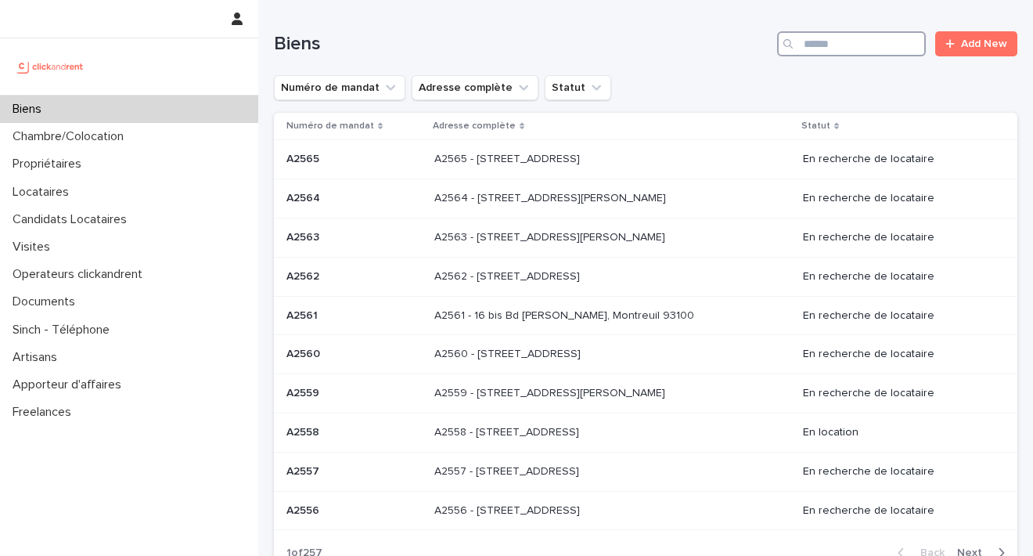
click at [803, 50] on input "Search" at bounding box center [851, 43] width 149 height 25
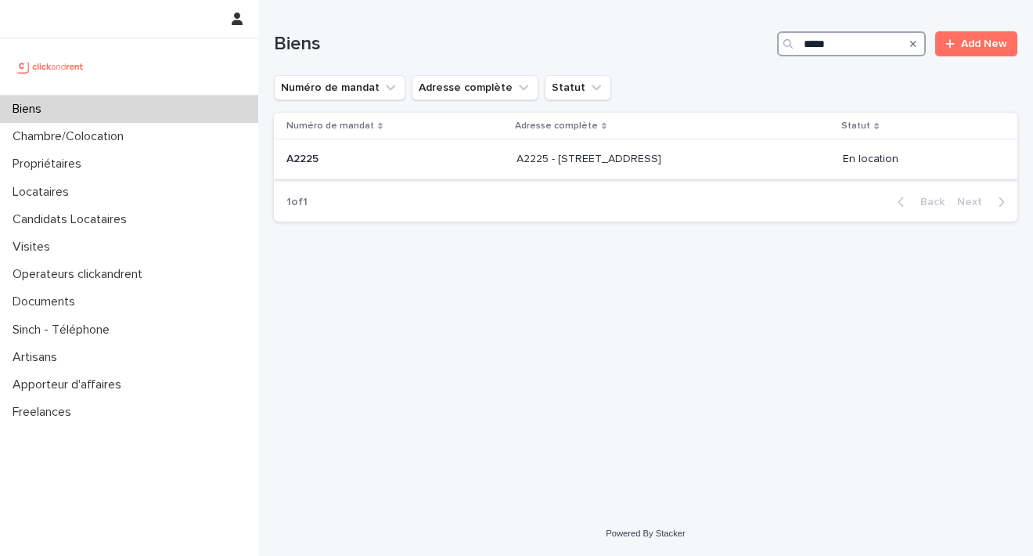
type input "*****"
click at [571, 157] on p "A2225 - [STREET_ADDRESS]" at bounding box center [591, 157] width 148 height 16
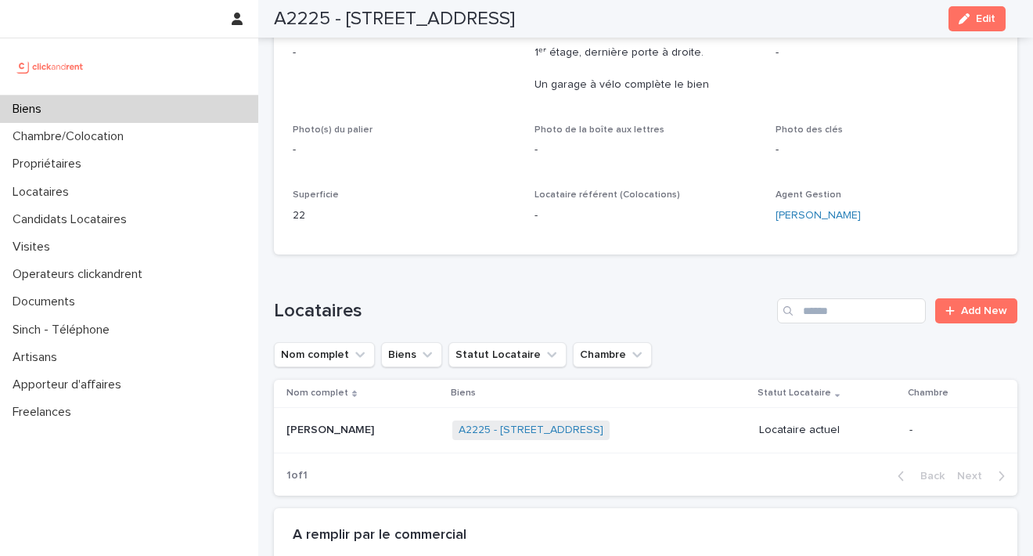
scroll to position [281, 0]
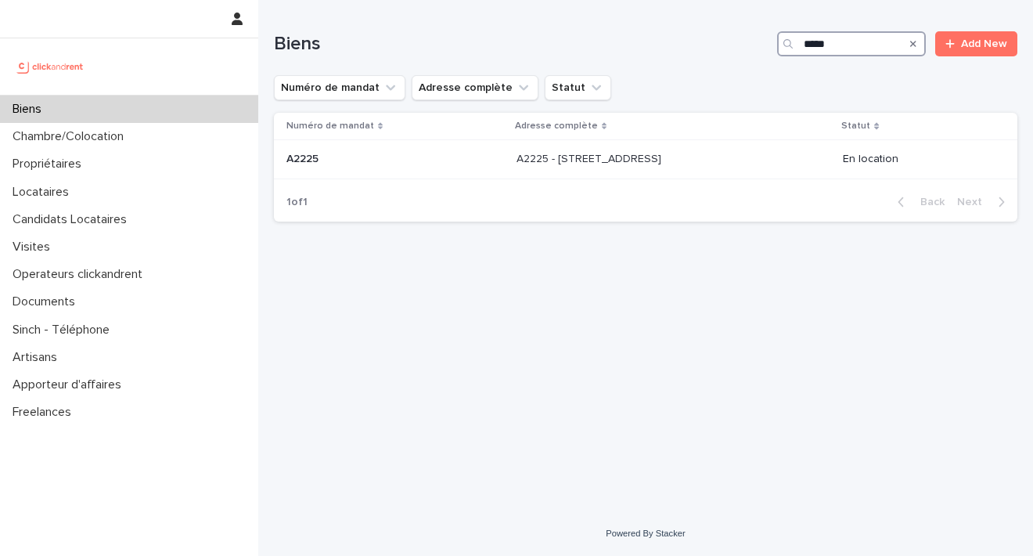
click at [848, 49] on input "*****" at bounding box center [851, 43] width 149 height 25
type input "*****"
click at [611, 161] on p "A2221 - [STREET_ADDRESS]" at bounding box center [591, 157] width 146 height 16
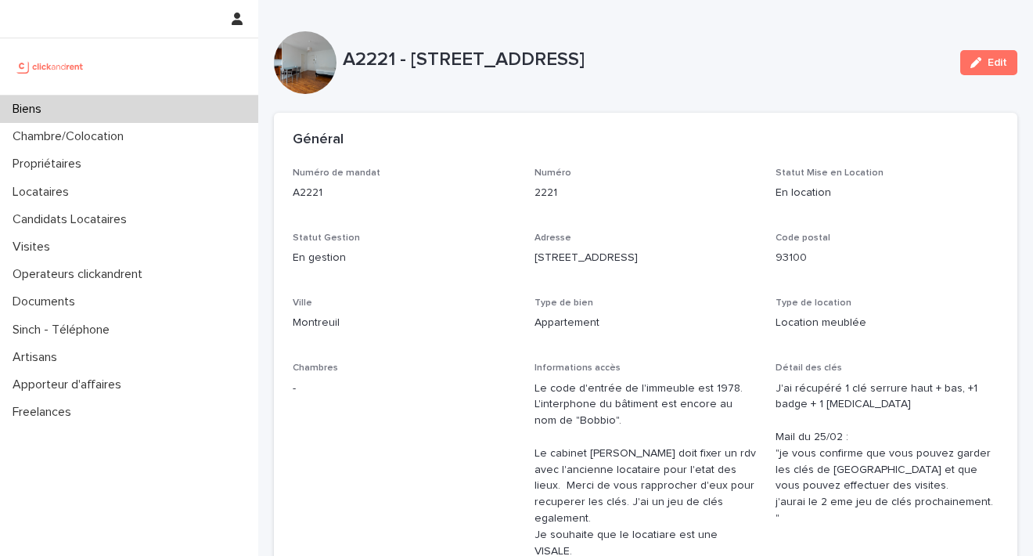
click at [611, 161] on div "Général" at bounding box center [646, 140] width 744 height 55
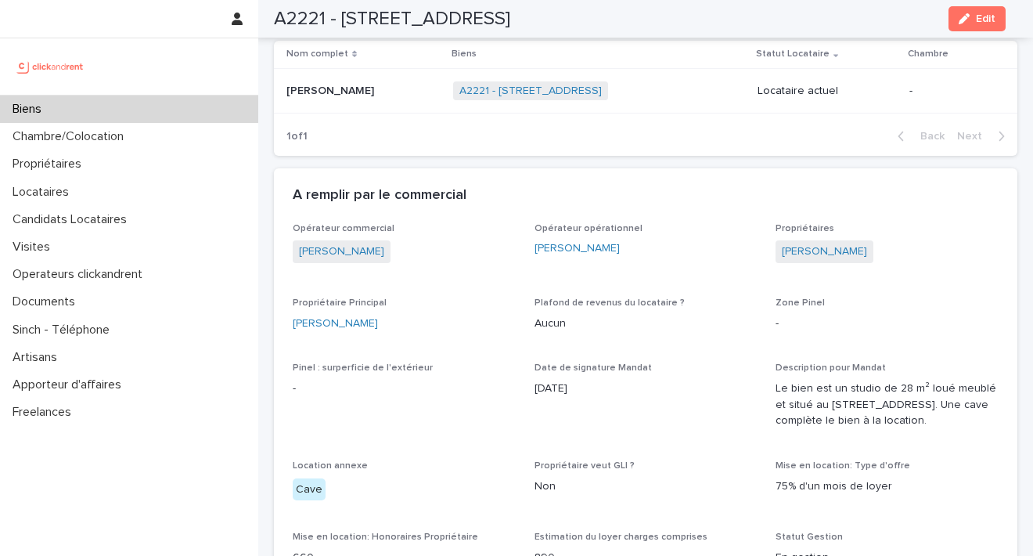
scroll to position [2022, 0]
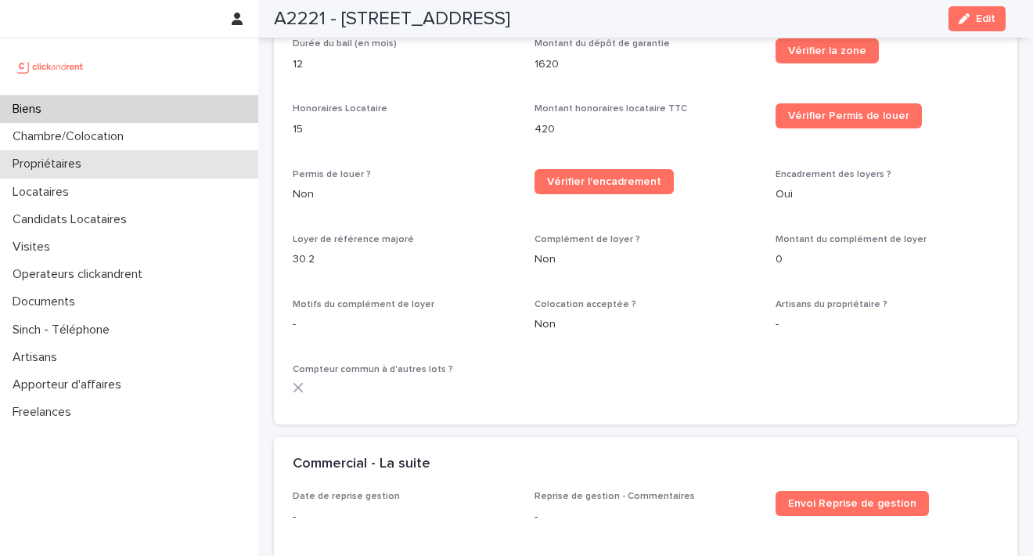
click at [102, 171] on div "Propriétaires" at bounding box center [129, 163] width 258 height 27
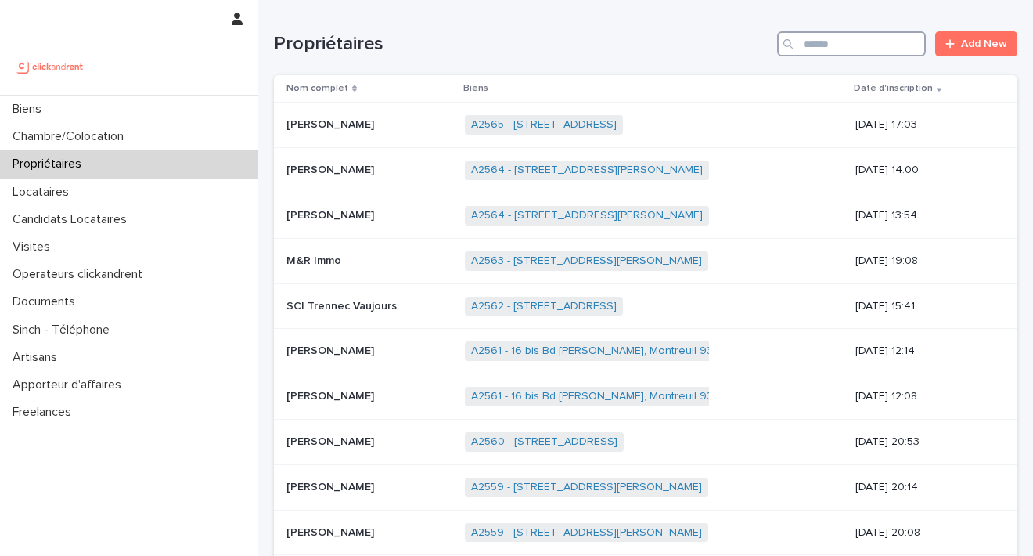
click at [796, 51] on input "Search" at bounding box center [851, 43] width 149 height 25
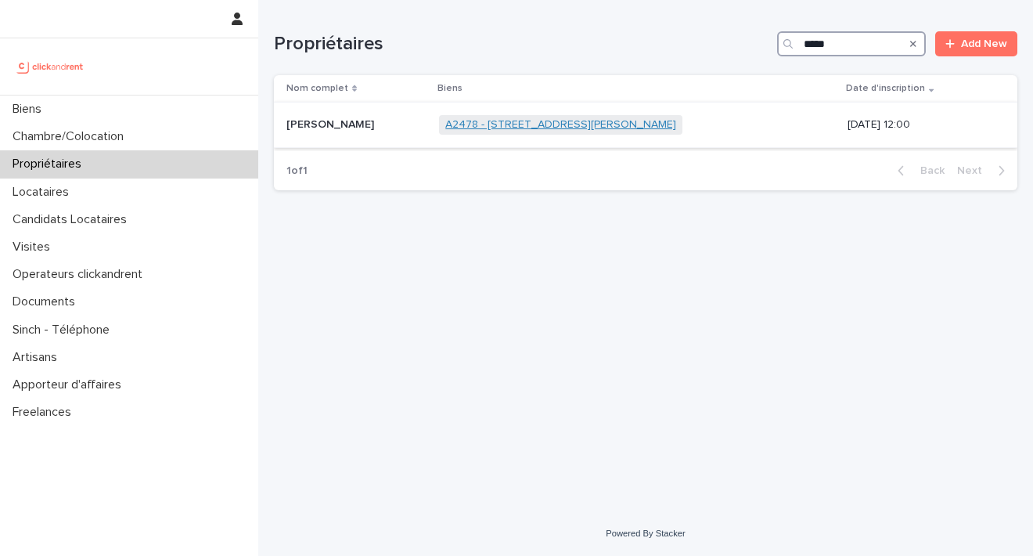
type input "*****"
click at [556, 123] on link "A2478 - [STREET_ADDRESS][PERSON_NAME]" at bounding box center [560, 124] width 231 height 13
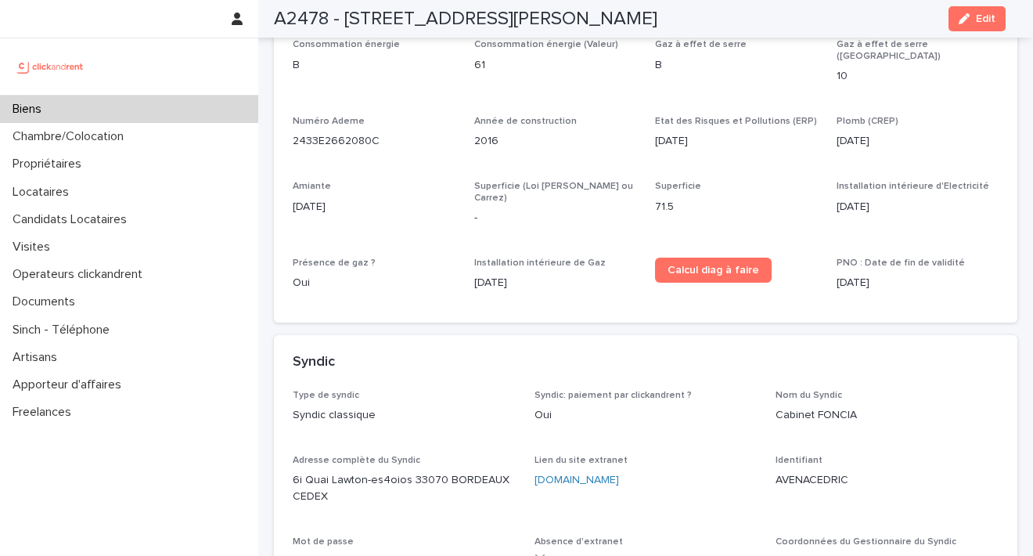
scroll to position [5317, 0]
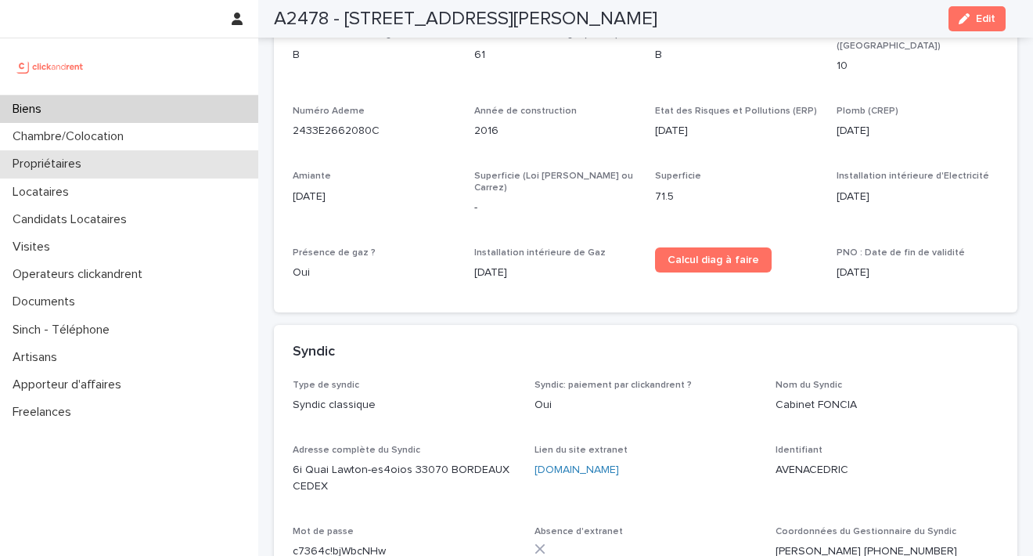
click at [70, 173] on div "Propriétaires" at bounding box center [129, 163] width 258 height 27
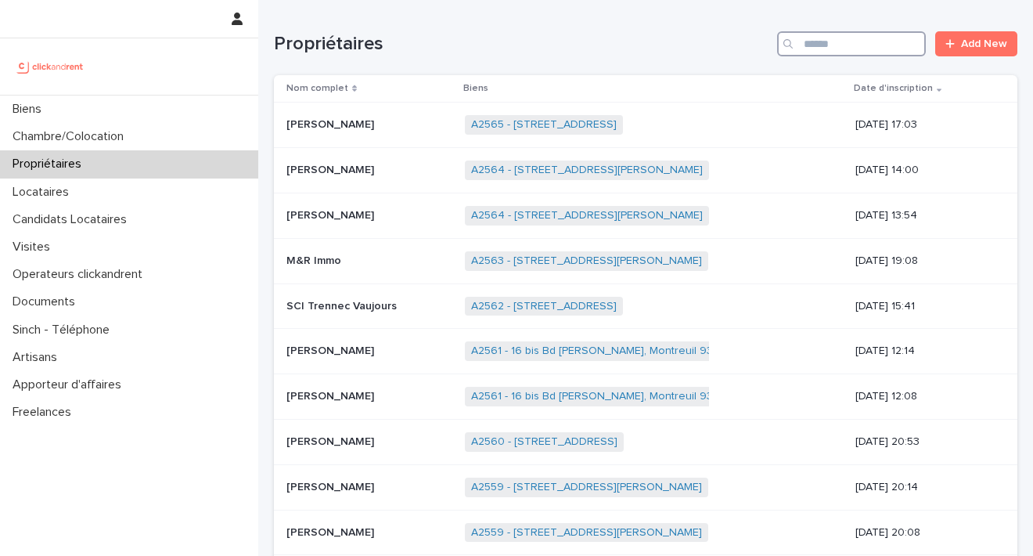
click at [857, 41] on input "Search" at bounding box center [851, 43] width 149 height 25
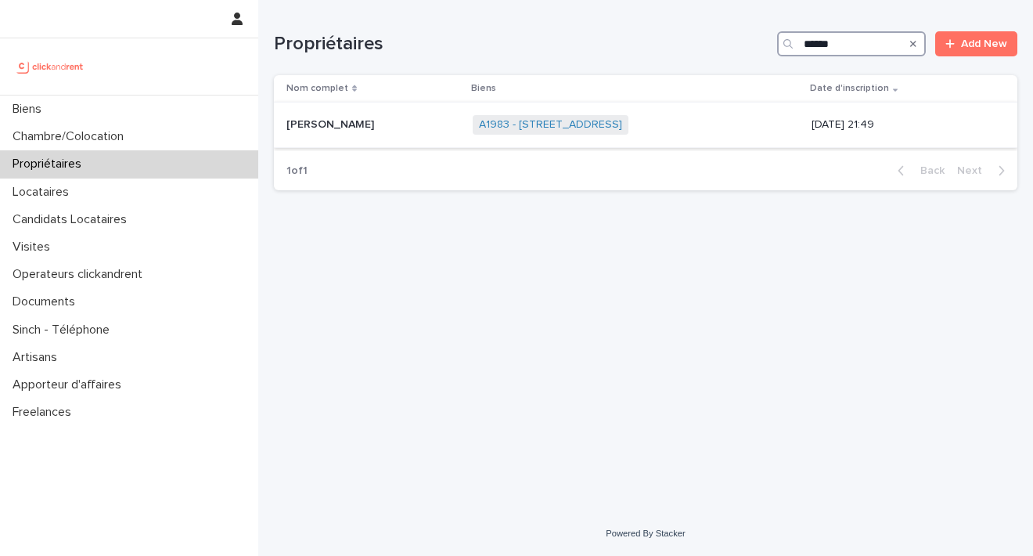
type input "******"
click at [572, 117] on span "A1983 - [STREET_ADDRESS]" at bounding box center [551, 125] width 156 height 20
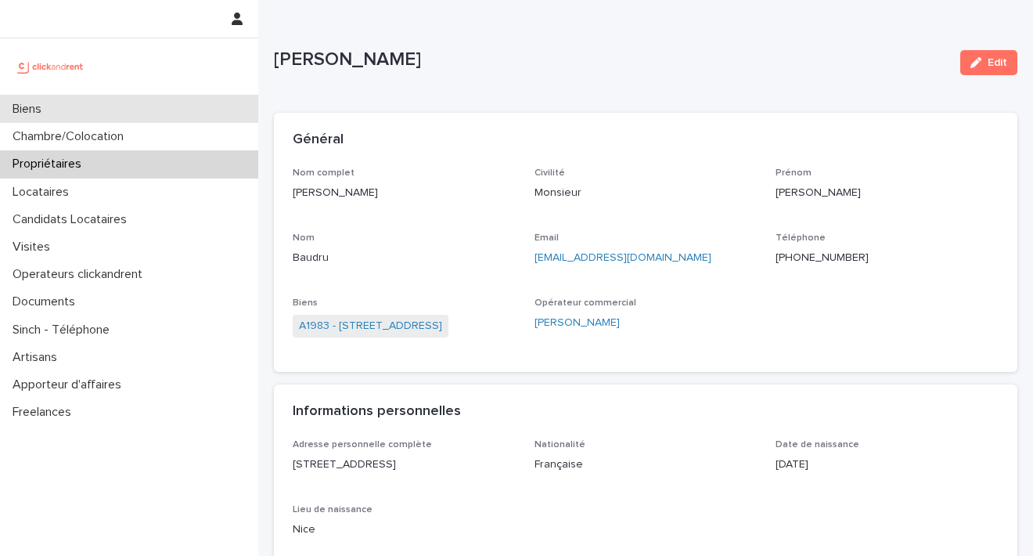
click at [54, 112] on p "Biens" at bounding box center [30, 109] width 48 height 15
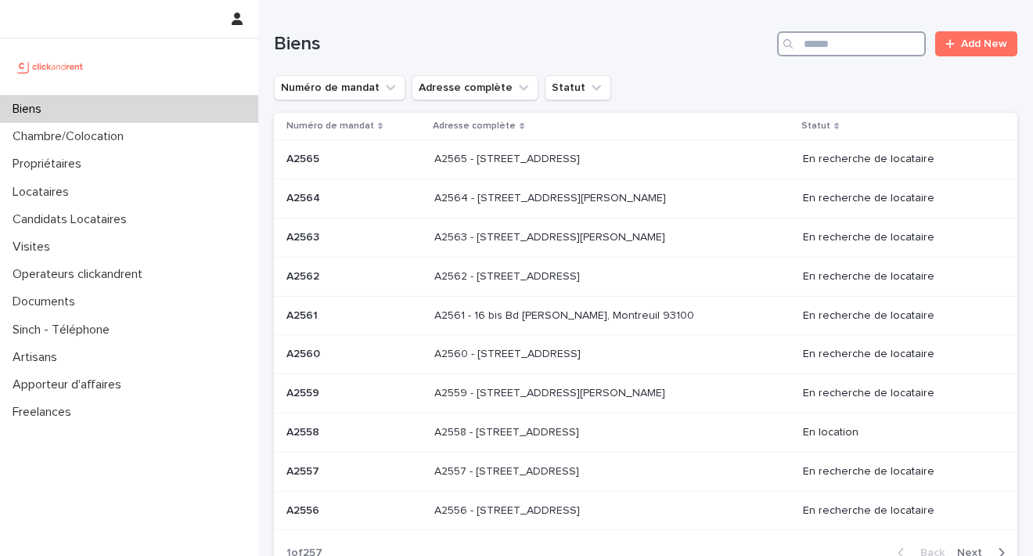
click at [837, 39] on input "Search" at bounding box center [851, 43] width 149 height 25
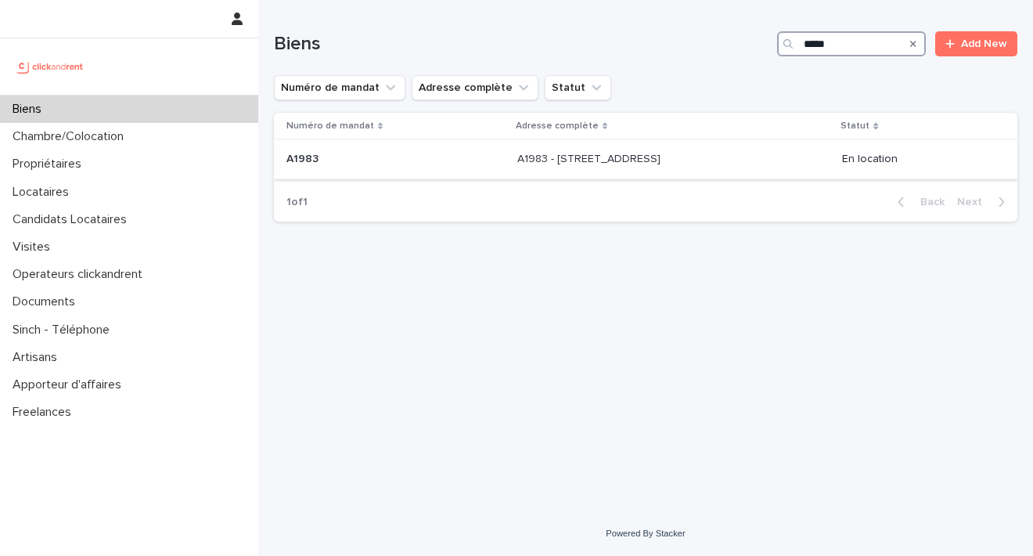
type input "*****"
click at [593, 163] on p "A1983 - [STREET_ADDRESS]" at bounding box center [590, 157] width 146 height 16
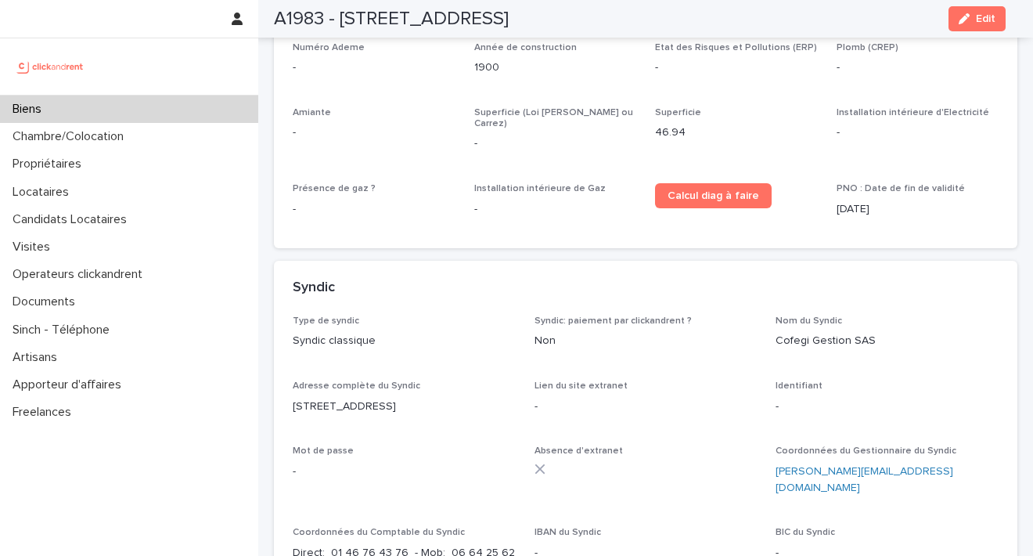
scroll to position [4082, 0]
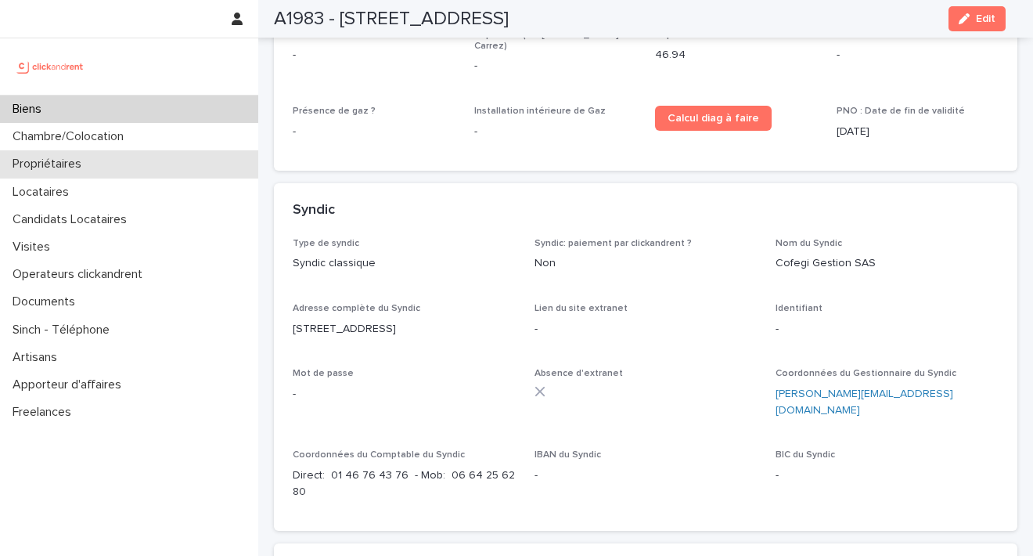
click at [117, 167] on div "Propriétaires" at bounding box center [129, 163] width 258 height 27
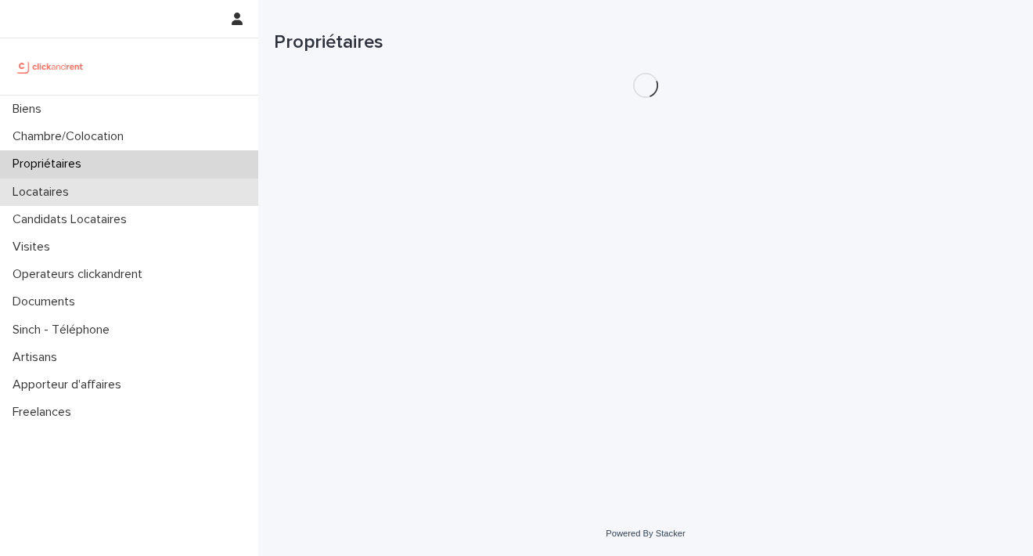
click at [69, 190] on p "Locataires" at bounding box center [43, 192] width 75 height 15
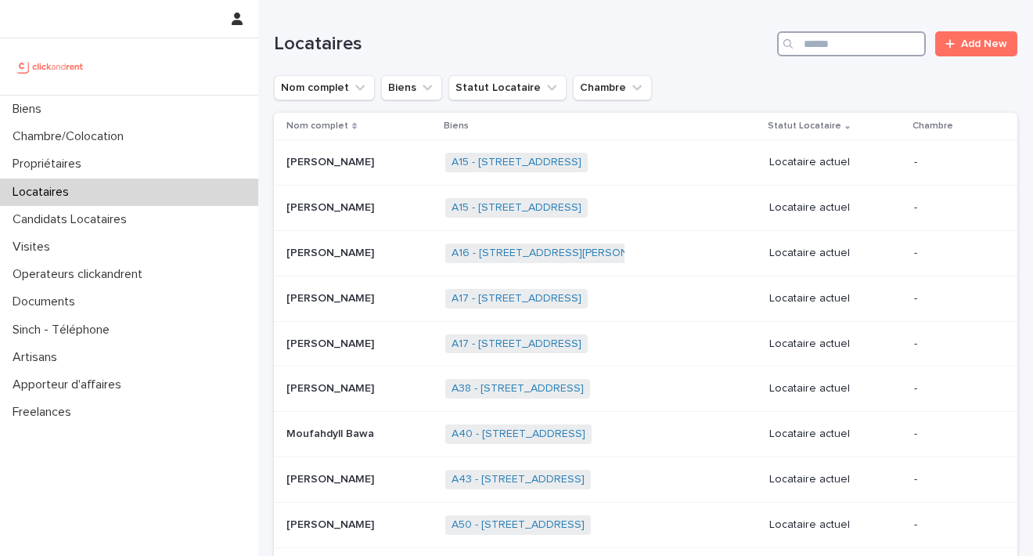
click at [806, 42] on input "Search" at bounding box center [851, 43] width 149 height 25
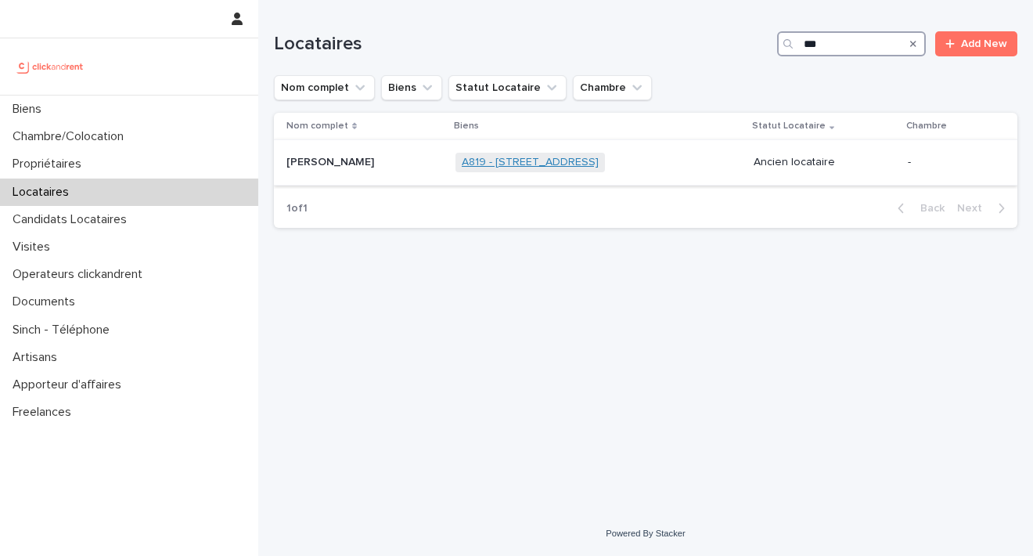
type input "***"
click at [508, 158] on link "A819 - [STREET_ADDRESS]" at bounding box center [530, 162] width 137 height 13
